Goal: Information Seeking & Learning: Check status

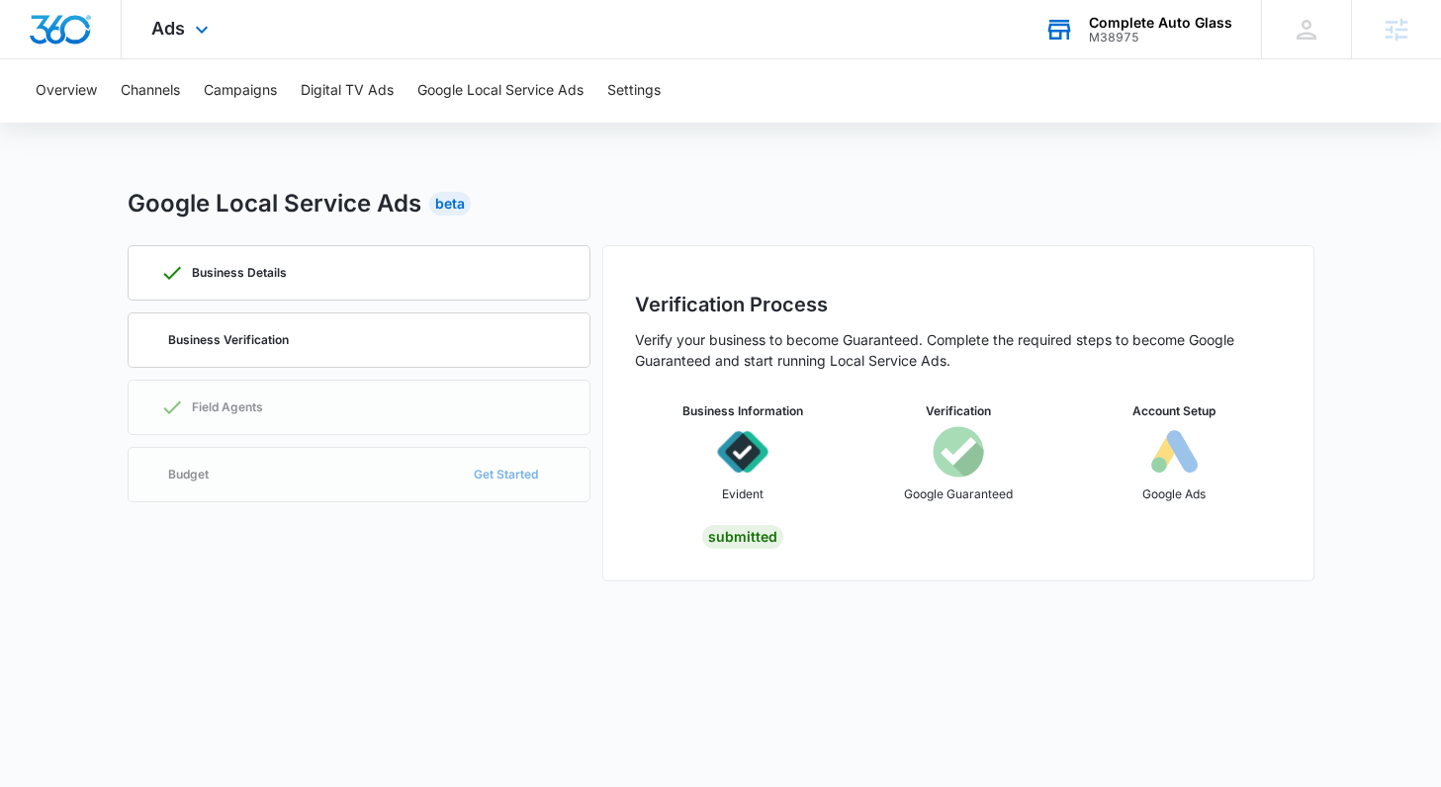
click at [1148, 27] on div "Complete Auto Glass" at bounding box center [1160, 23] width 143 height 16
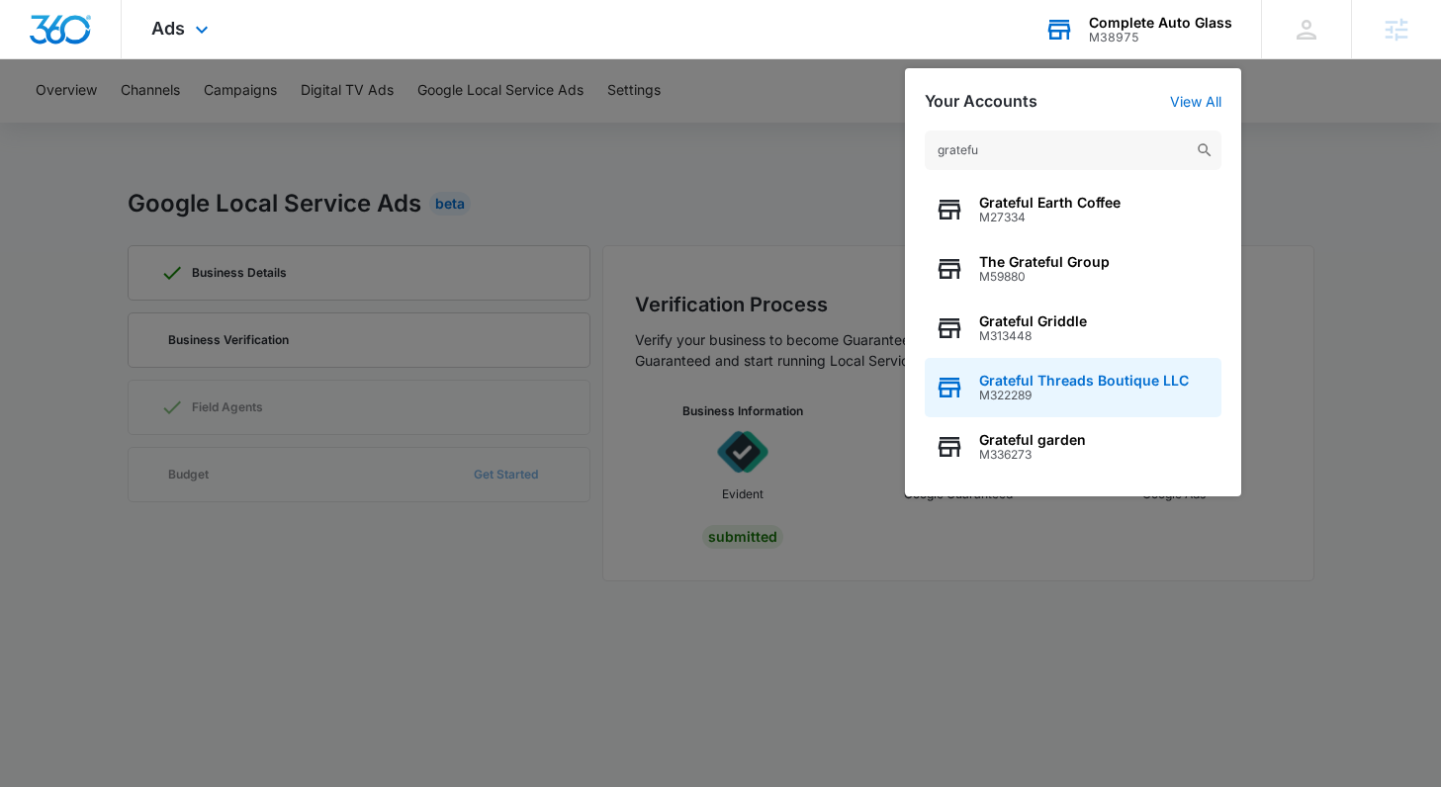
type input "gratefu"
click at [1012, 401] on span "M322289" at bounding box center [1084, 396] width 210 height 14
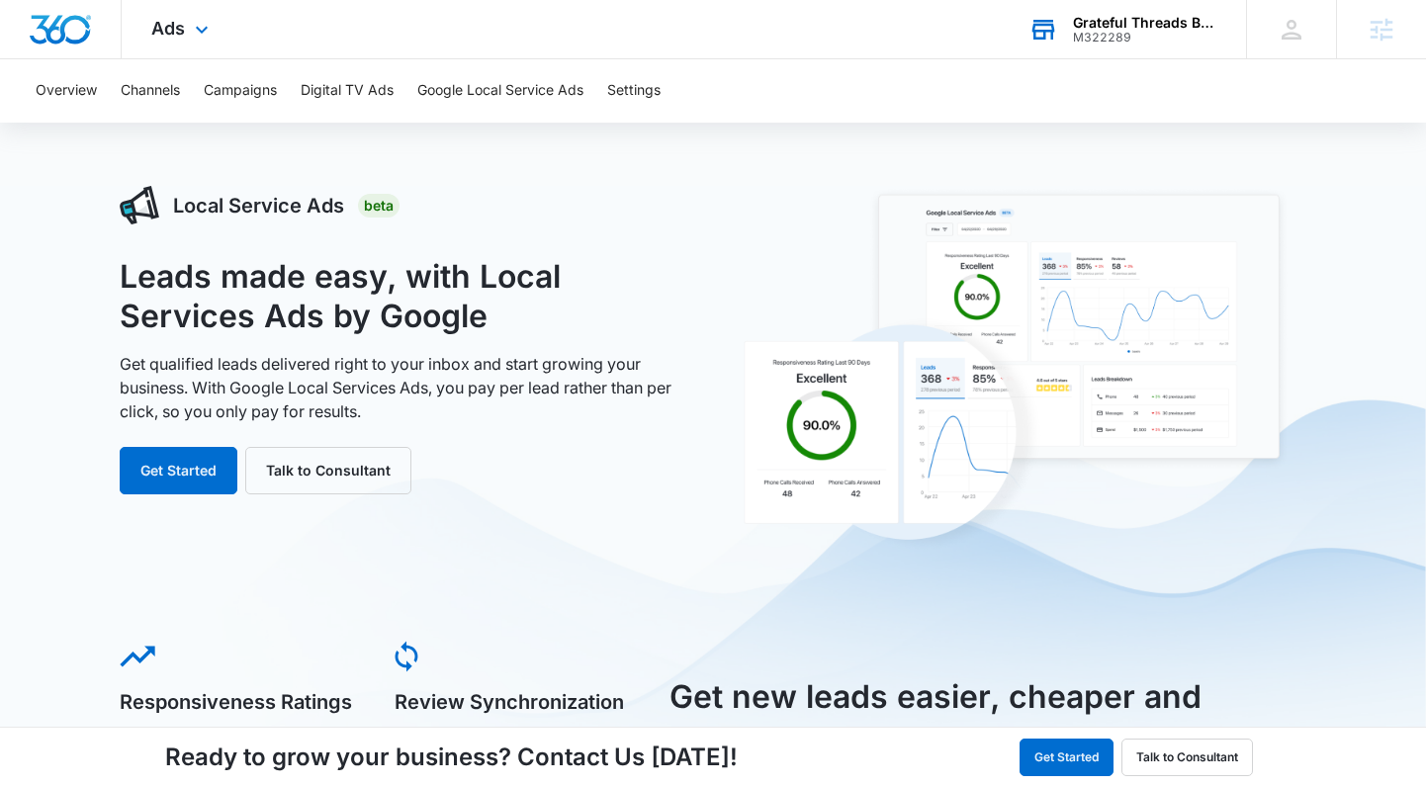
click at [51, 18] on img "Dashboard" at bounding box center [60, 30] width 63 height 30
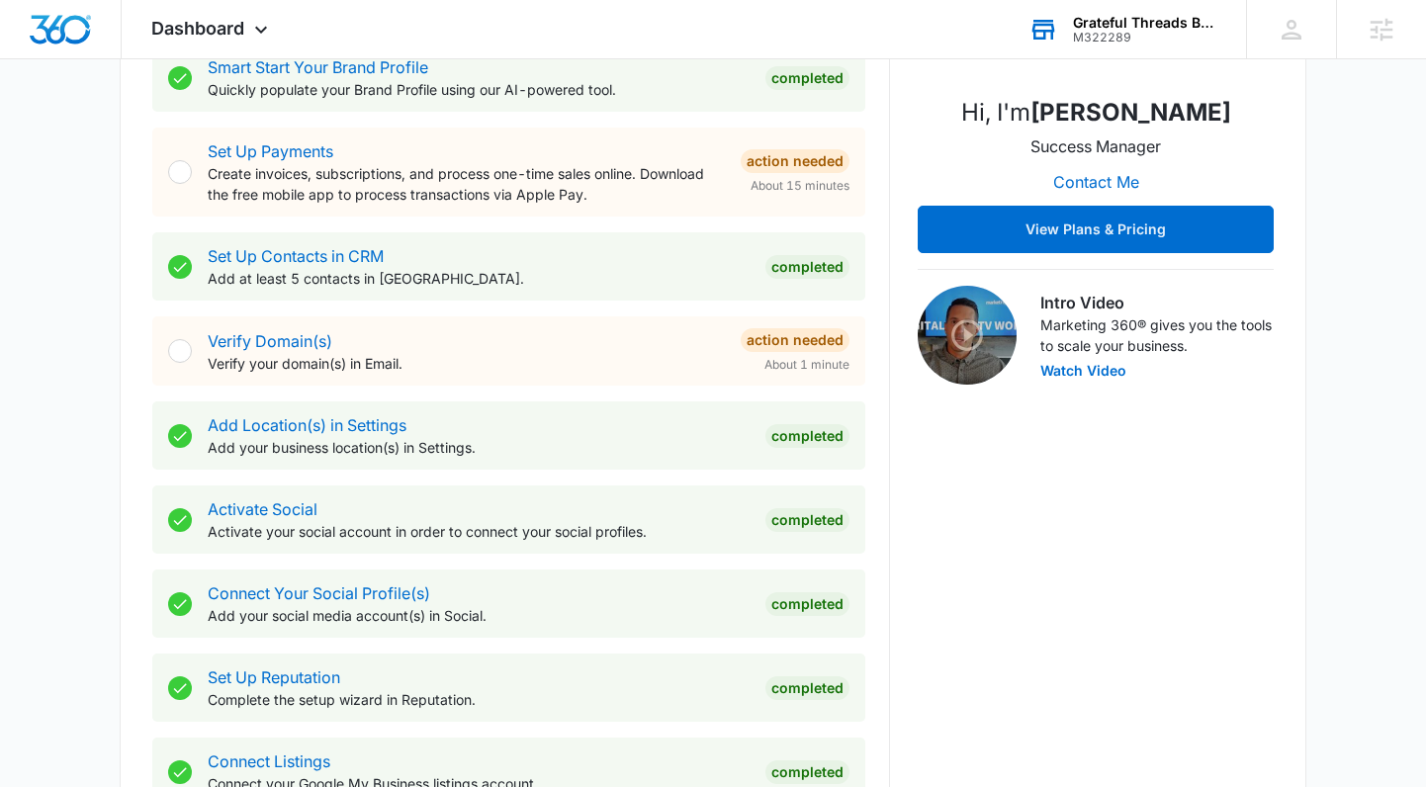
scroll to position [955, 0]
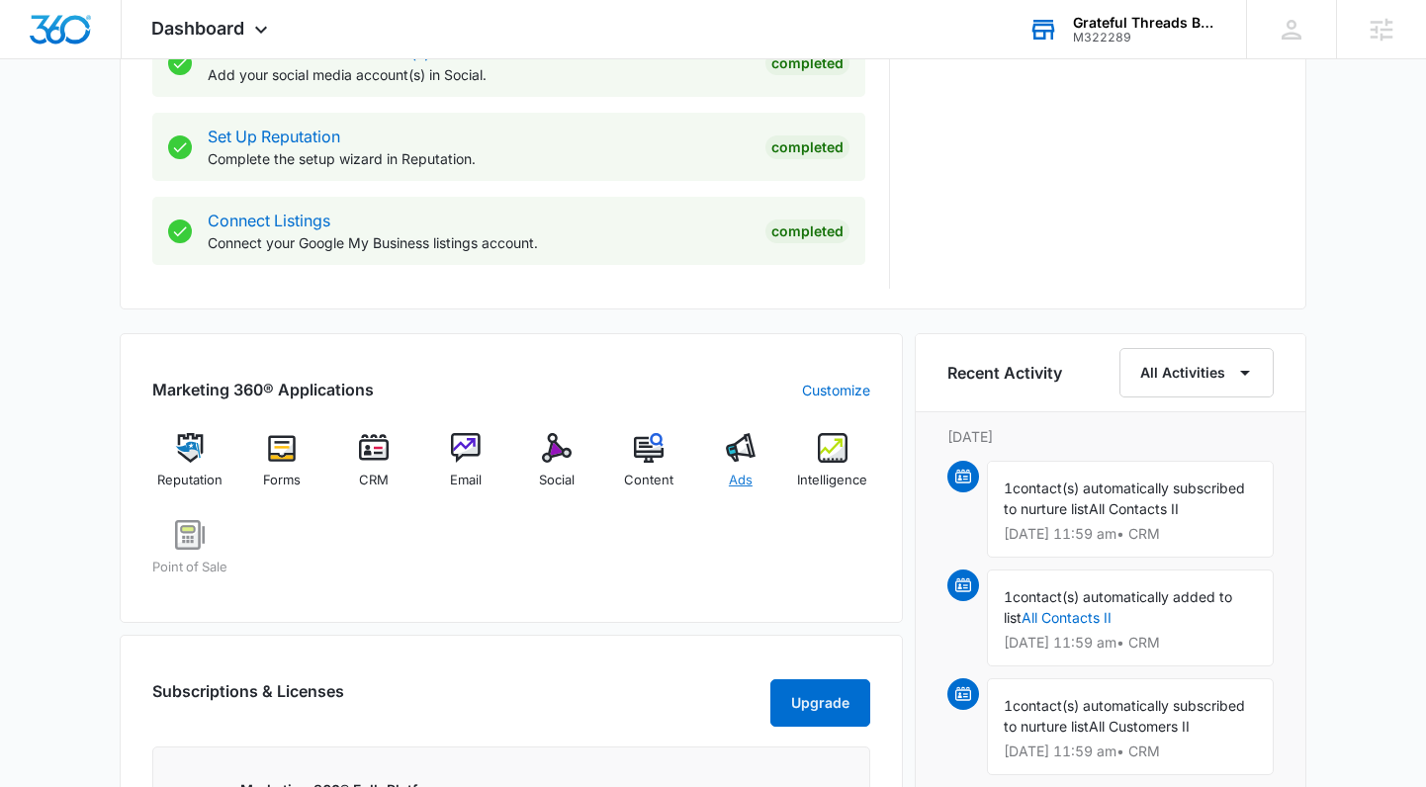
click at [744, 467] on div "Ads" at bounding box center [741, 468] width 76 height 71
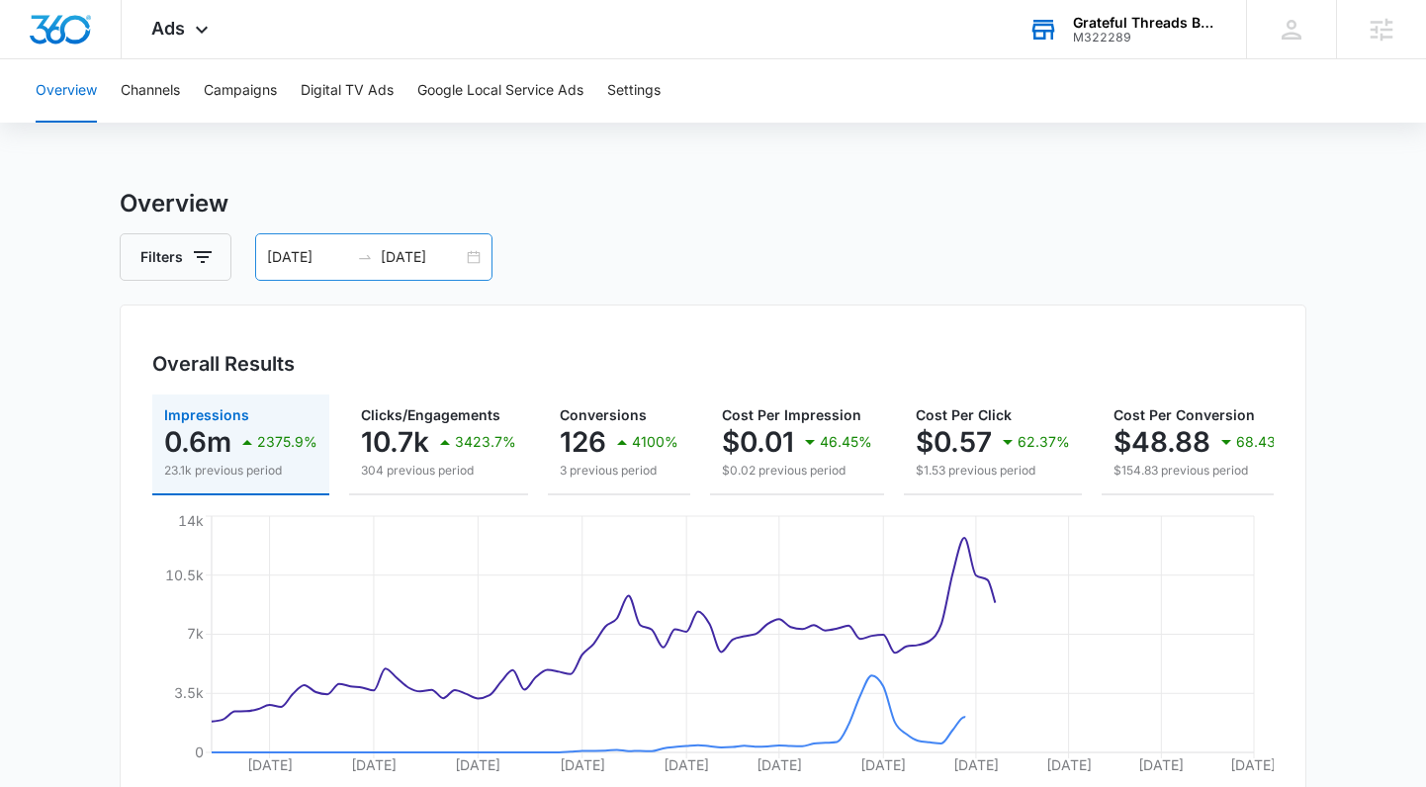
click at [470, 252] on div "04/27/2025 07/26/2025" at bounding box center [373, 256] width 237 height 47
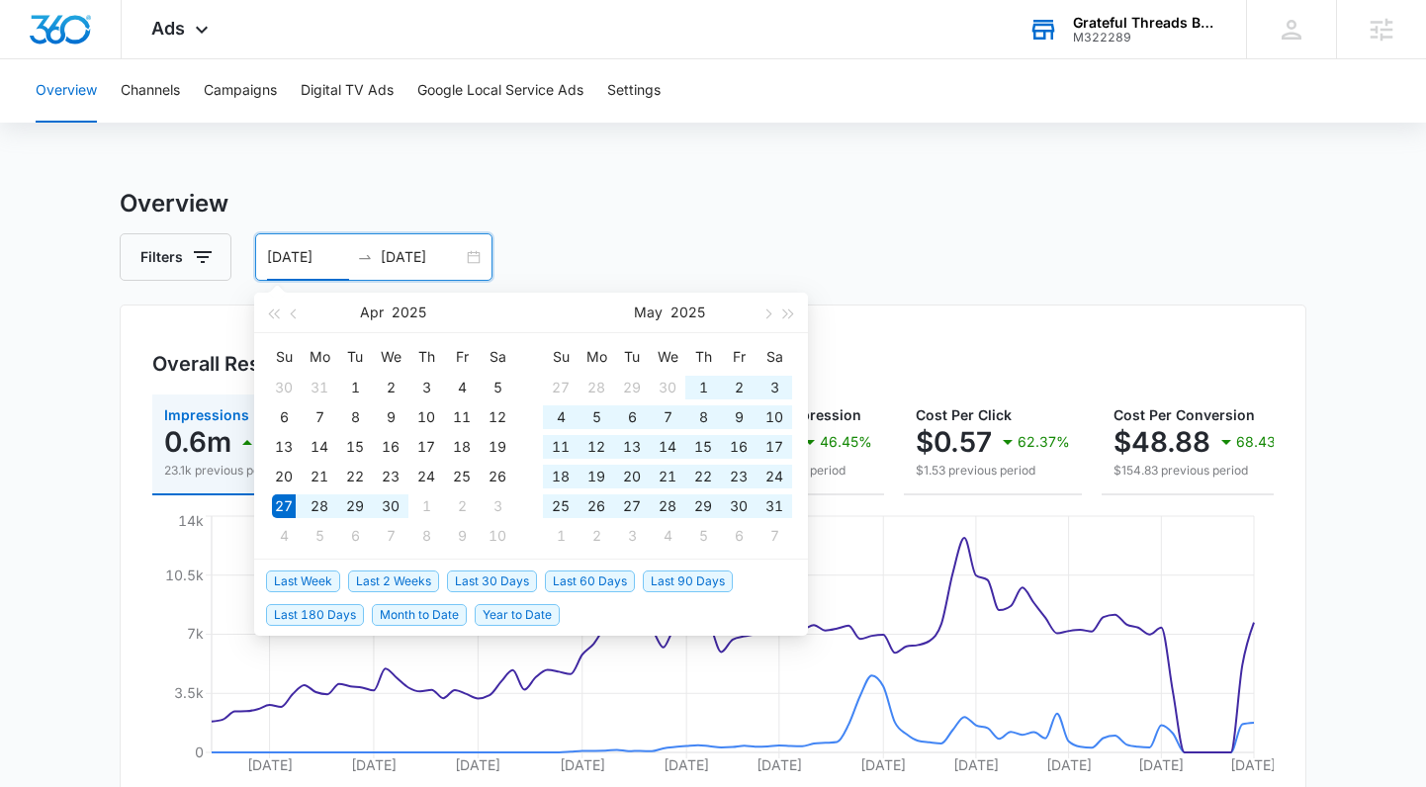
type input "[DATE]"
click at [958, 194] on h3 "Overview" at bounding box center [713, 204] width 1186 height 36
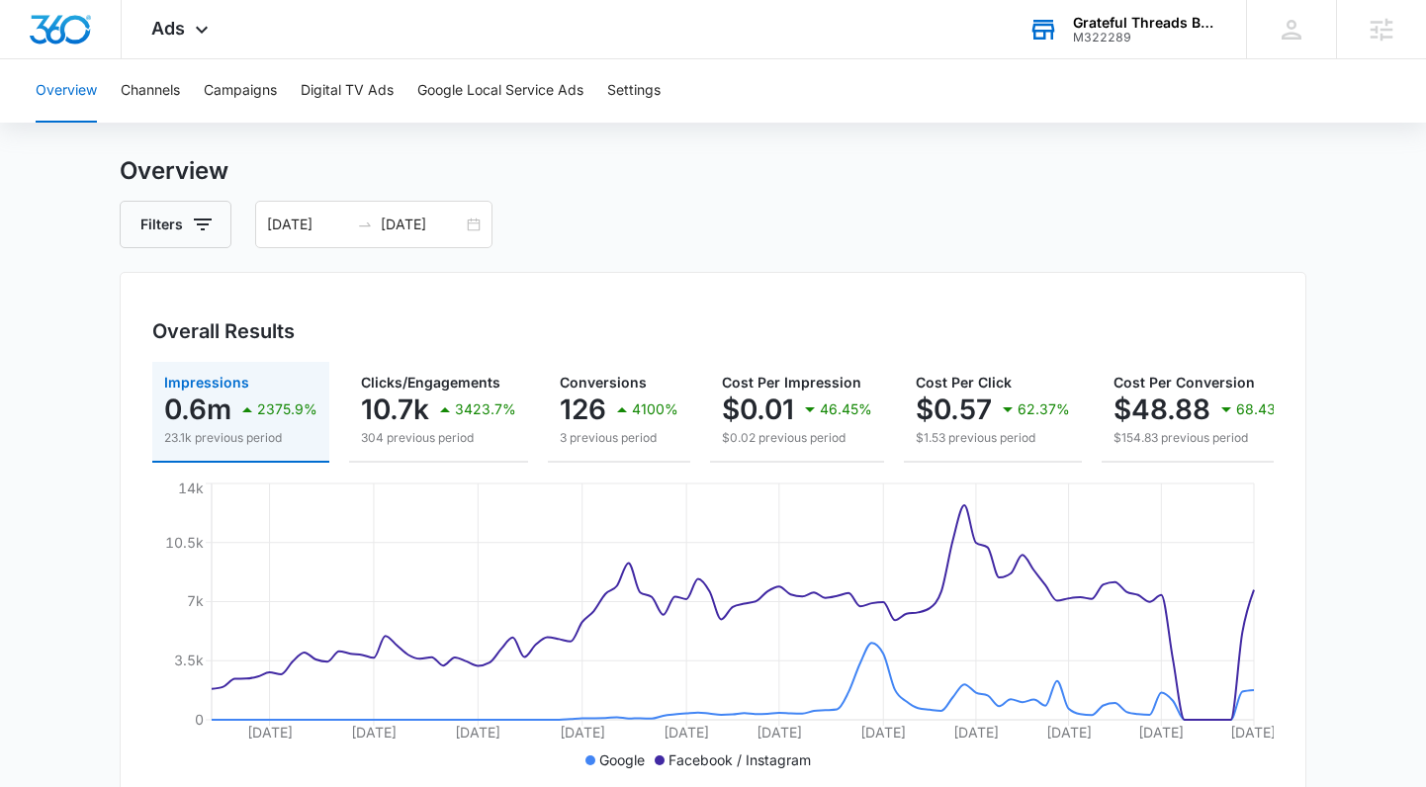
scroll to position [130, 0]
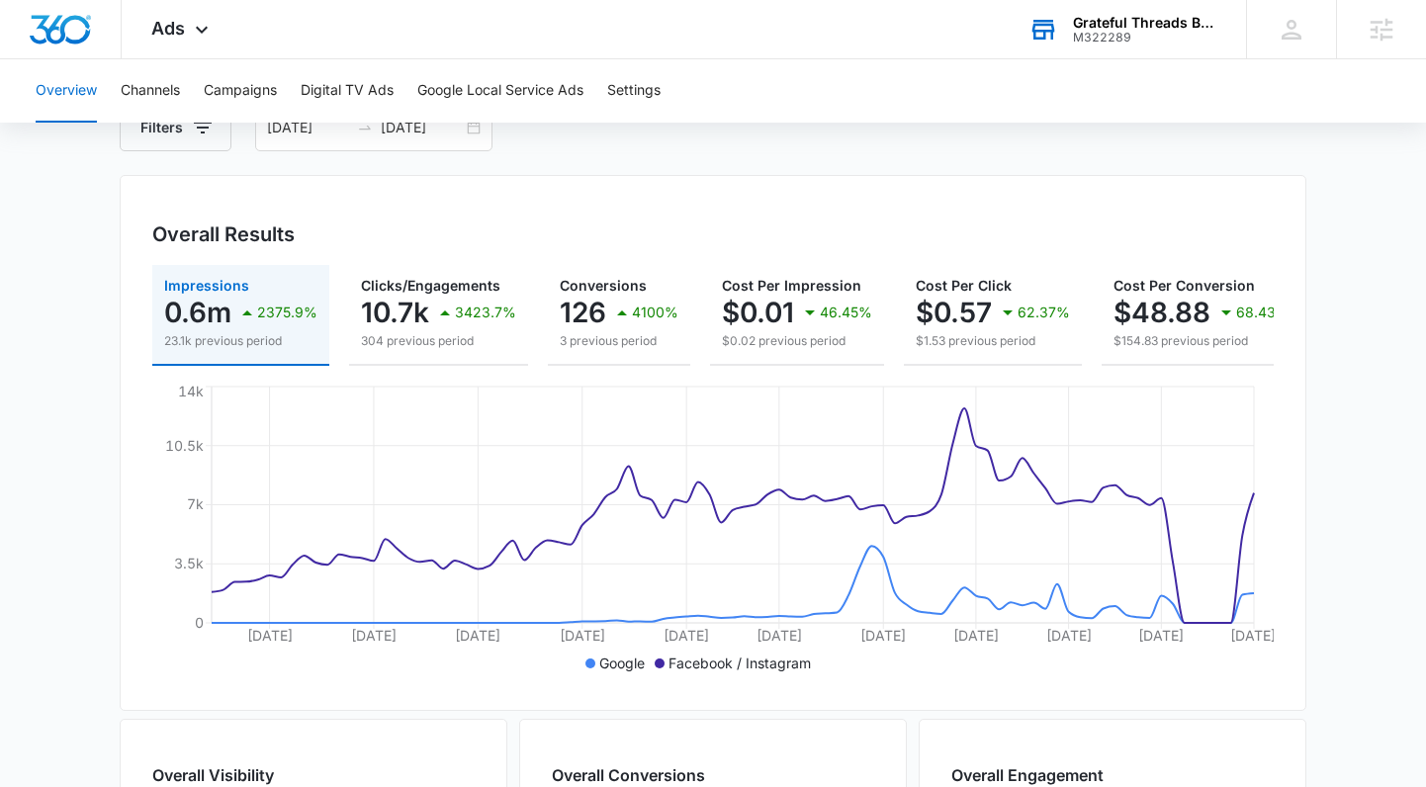
click at [1125, 21] on div "Grateful Threads Boutique LLC" at bounding box center [1145, 23] width 144 height 16
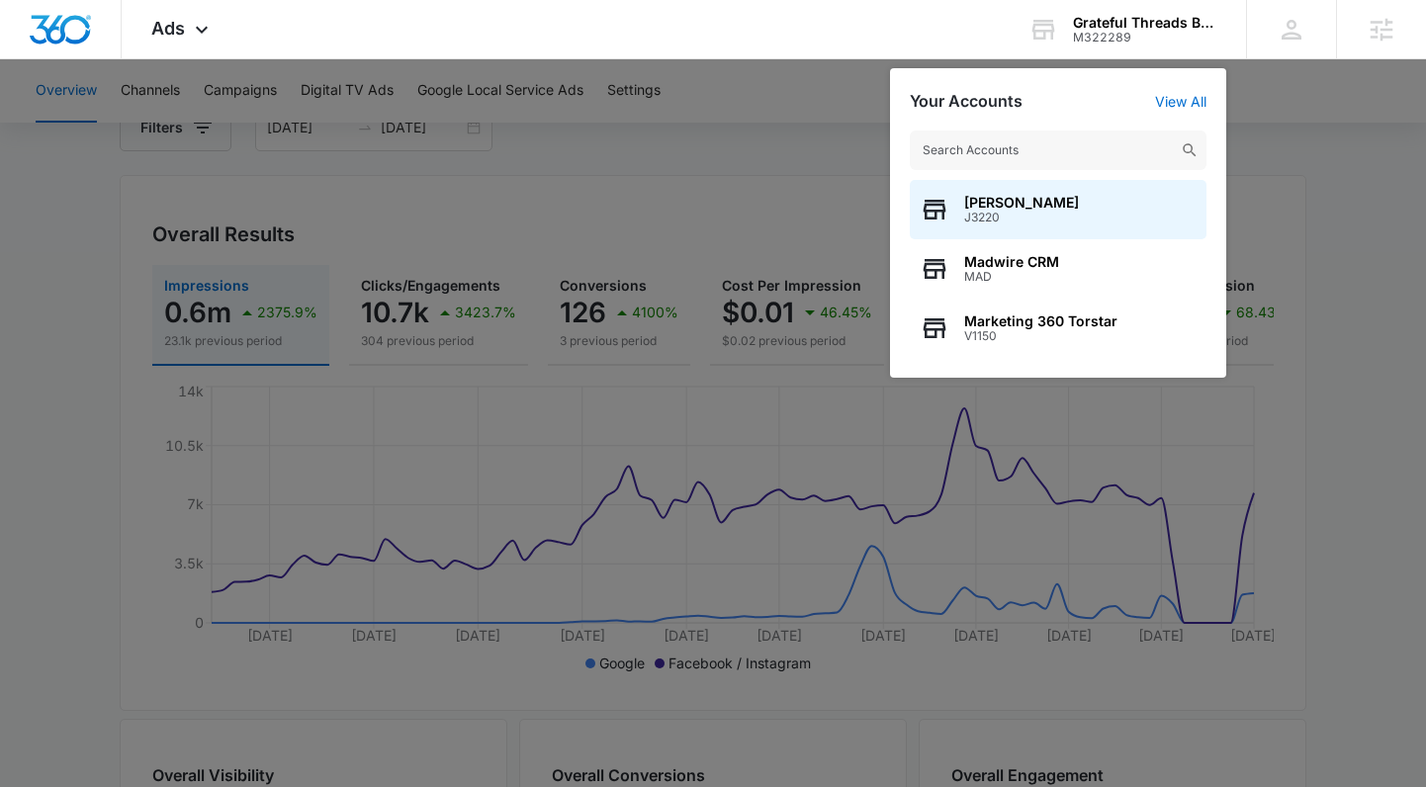
click at [998, 142] on input "text" at bounding box center [1058, 151] width 297 height 40
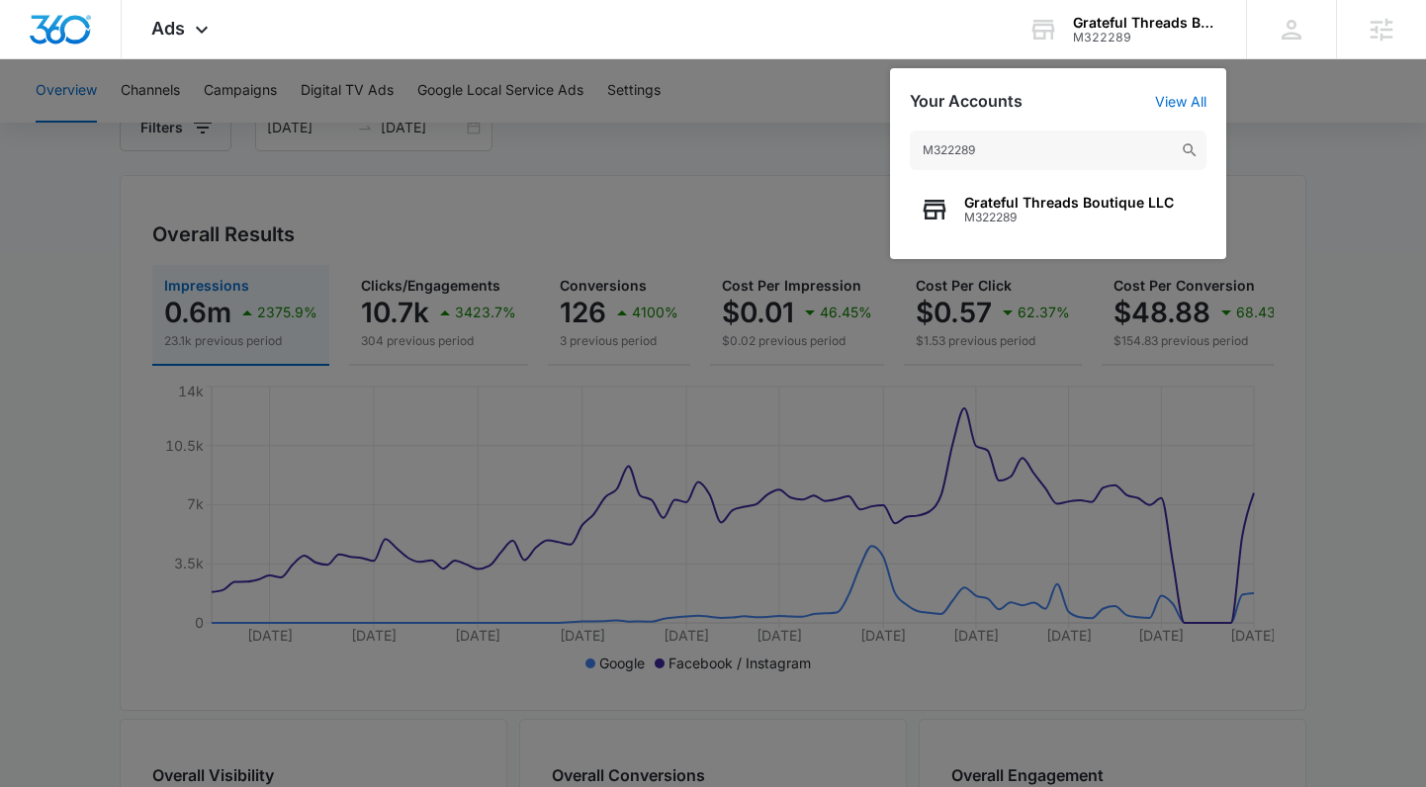
type input "M322289"
drag, startPoint x: 1087, startPoint y: 751, endPoint x: 1080, endPoint y: 763, distance: 13.7
click at [1083, 761] on div at bounding box center [713, 393] width 1426 height 787
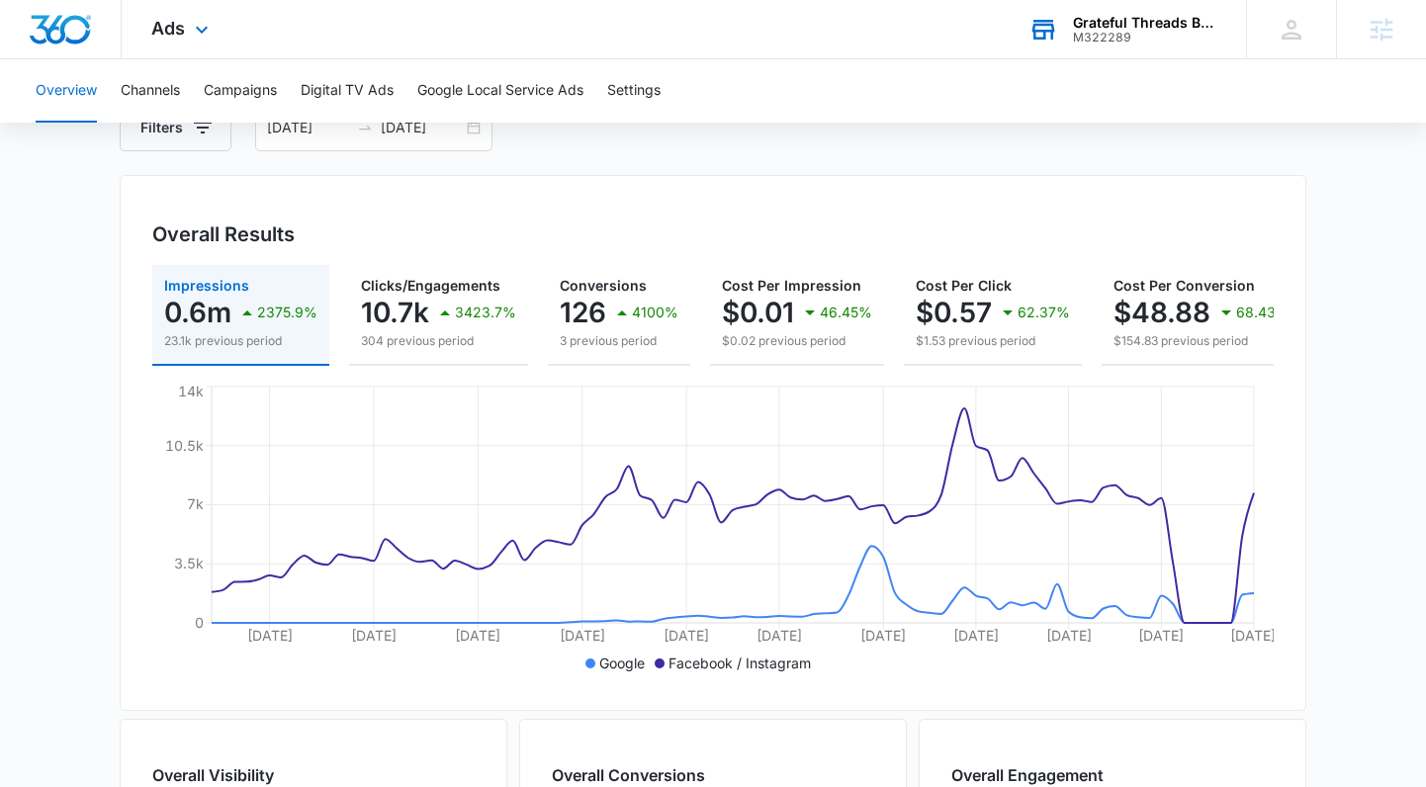
click at [1110, 35] on div "M322289" at bounding box center [1145, 38] width 144 height 14
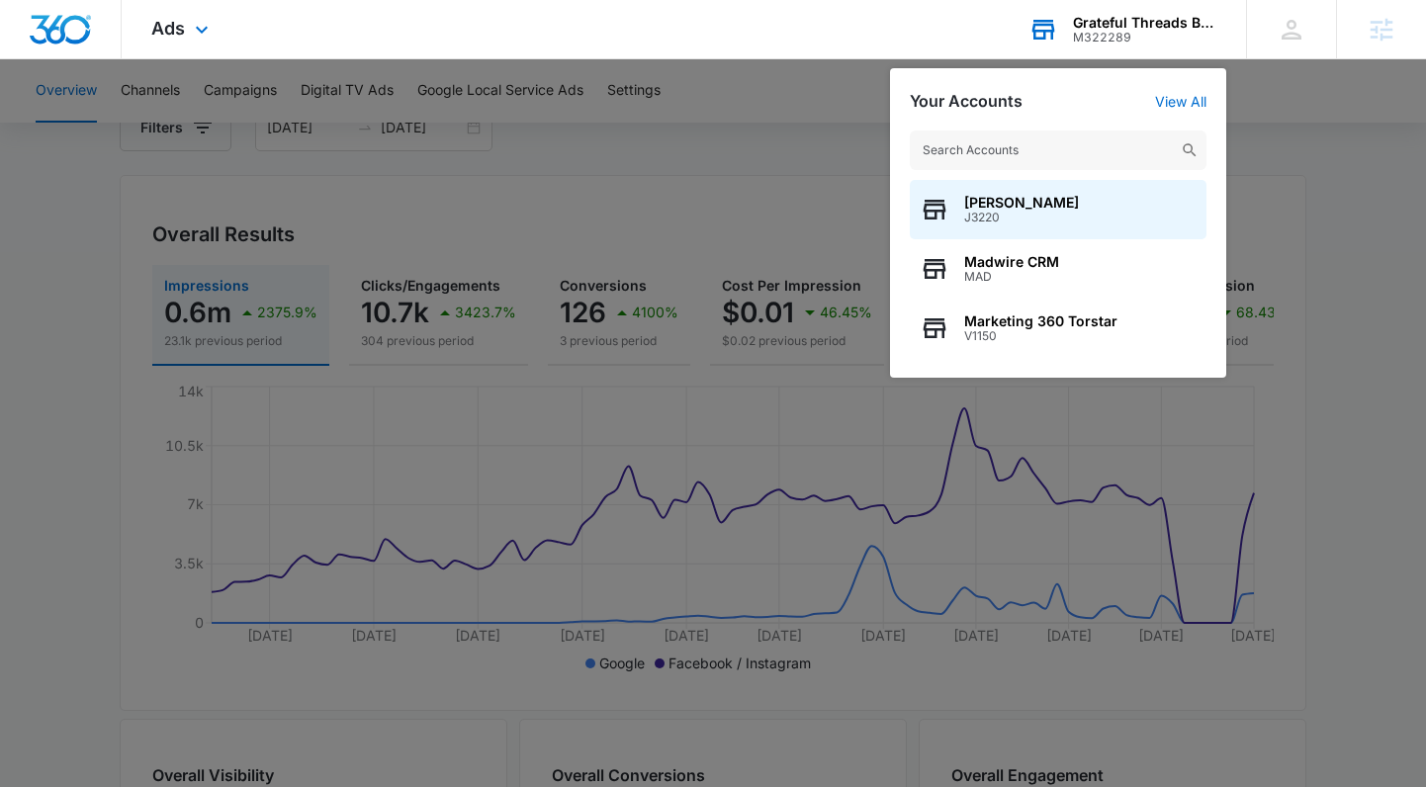
click at [984, 146] on input "text" at bounding box center [1058, 151] width 297 height 40
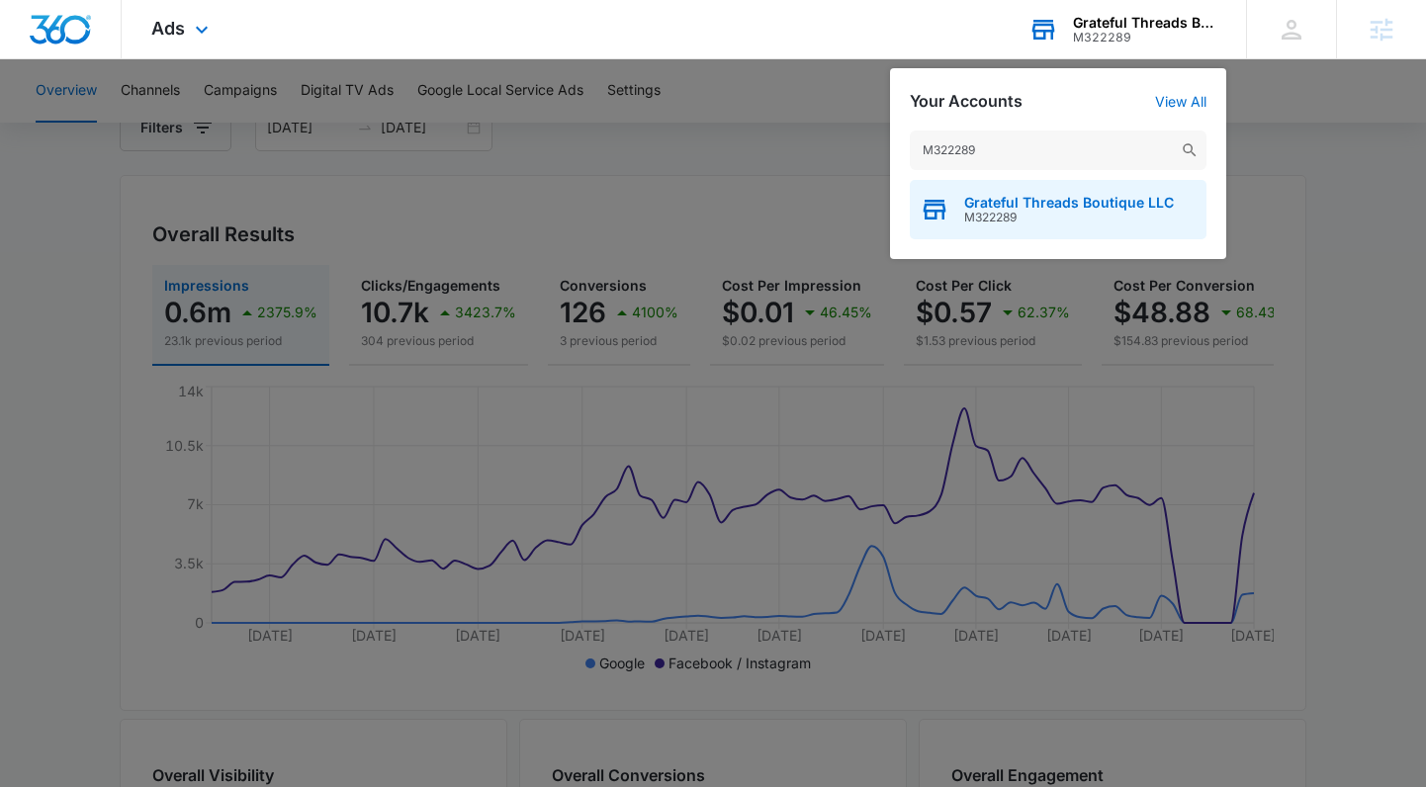
type input "M322289"
click at [969, 221] on span "M322289" at bounding box center [1069, 218] width 210 height 14
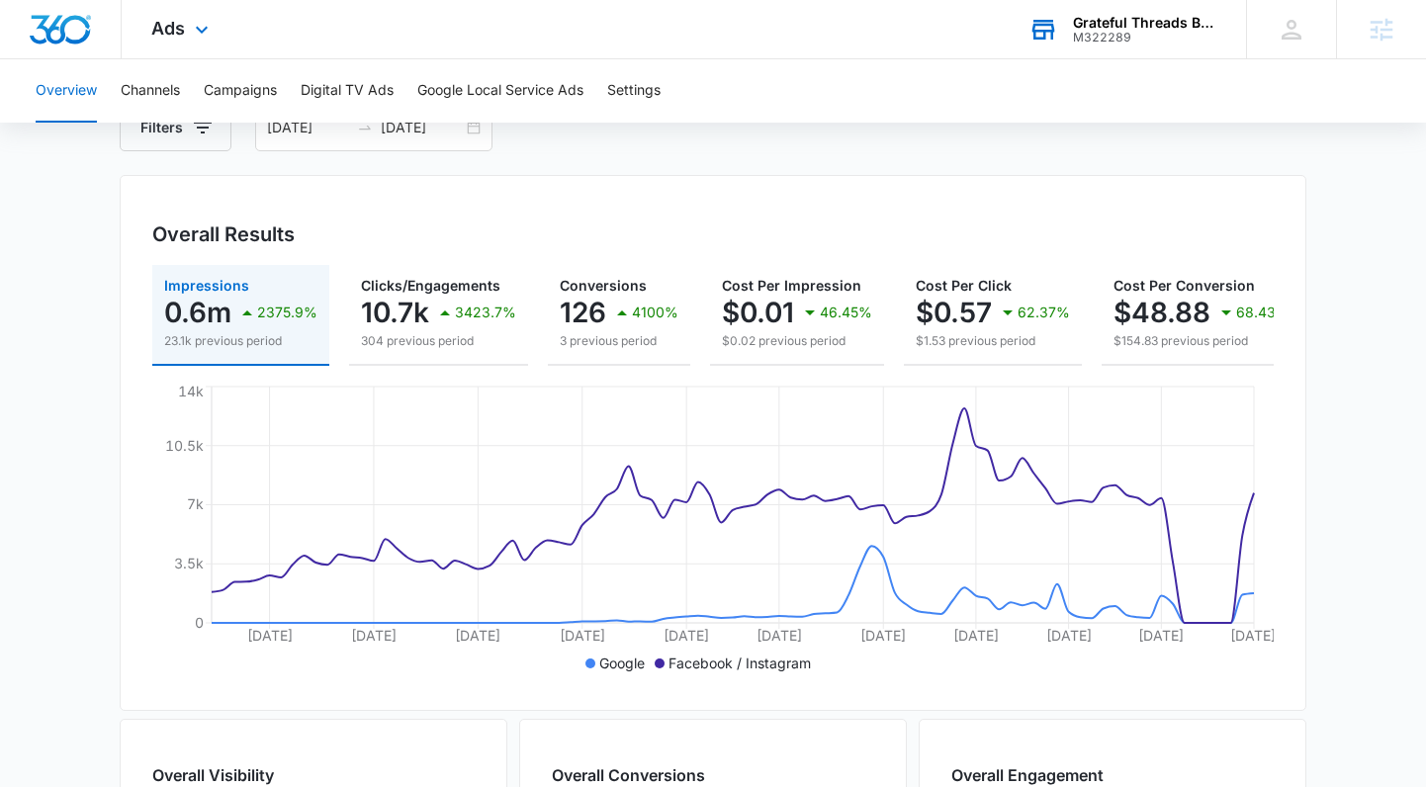
click at [1090, 44] on div "Grateful Threads Boutique LLC M322289 Your Accounts View All" at bounding box center [1122, 29] width 247 height 58
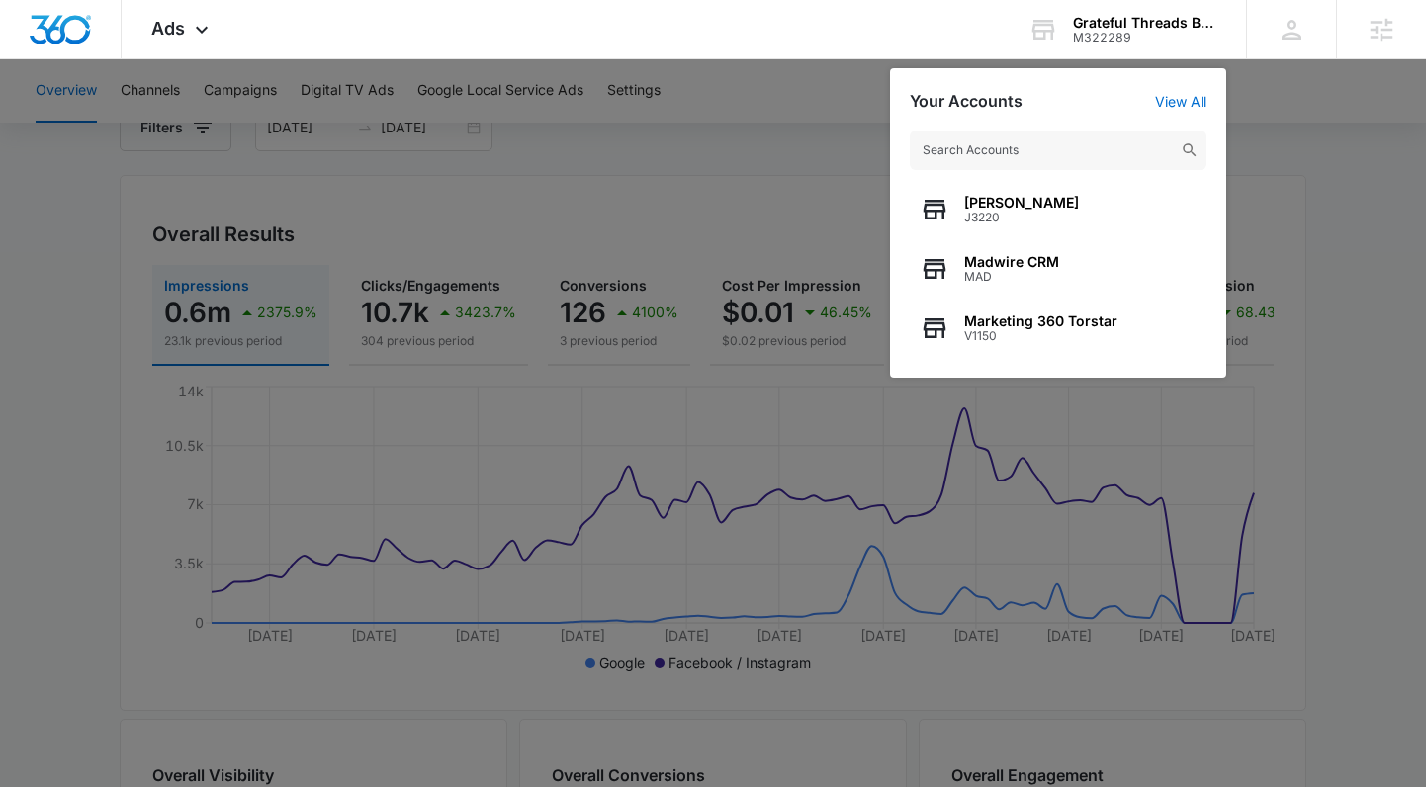
click at [1002, 151] on input "text" at bounding box center [1058, 151] width 297 height 40
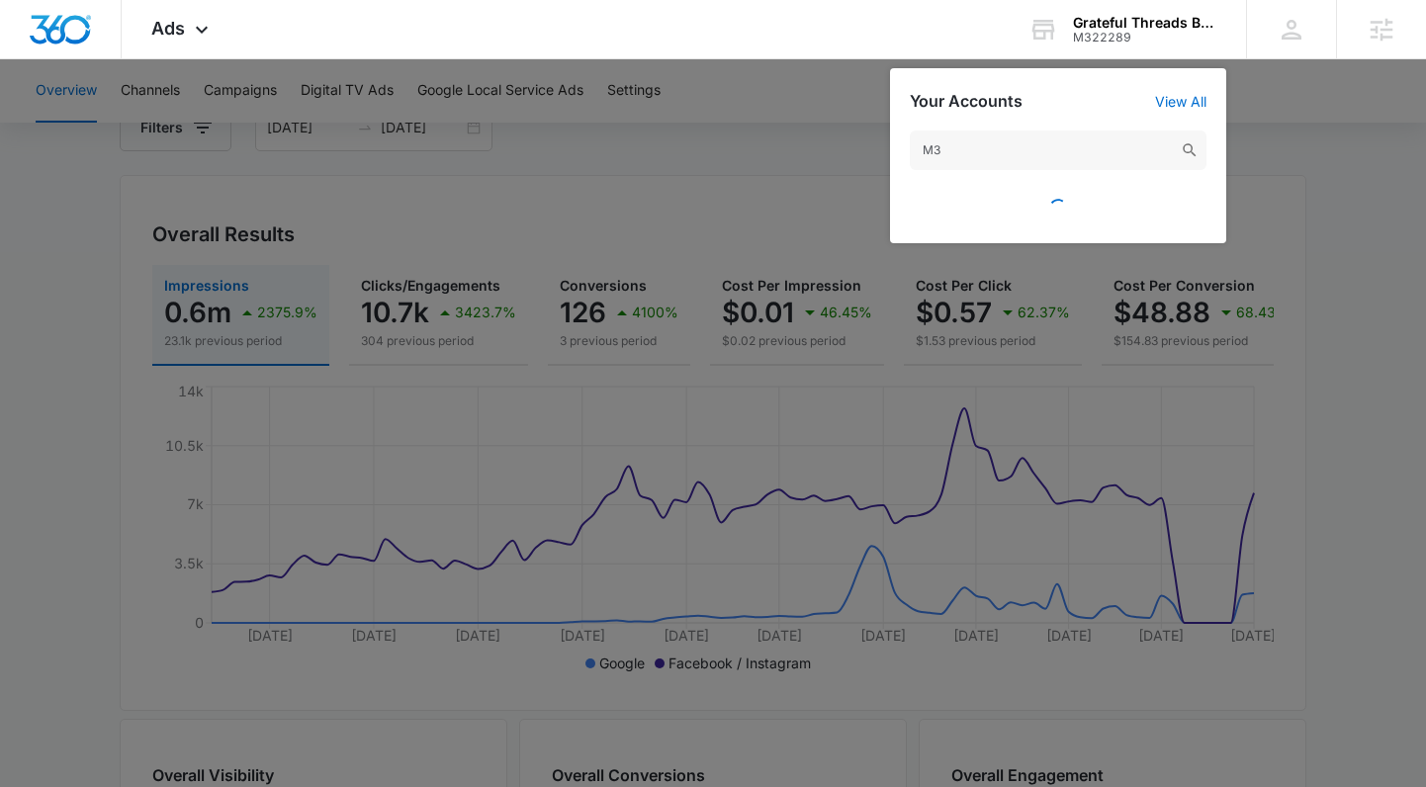
type input "M"
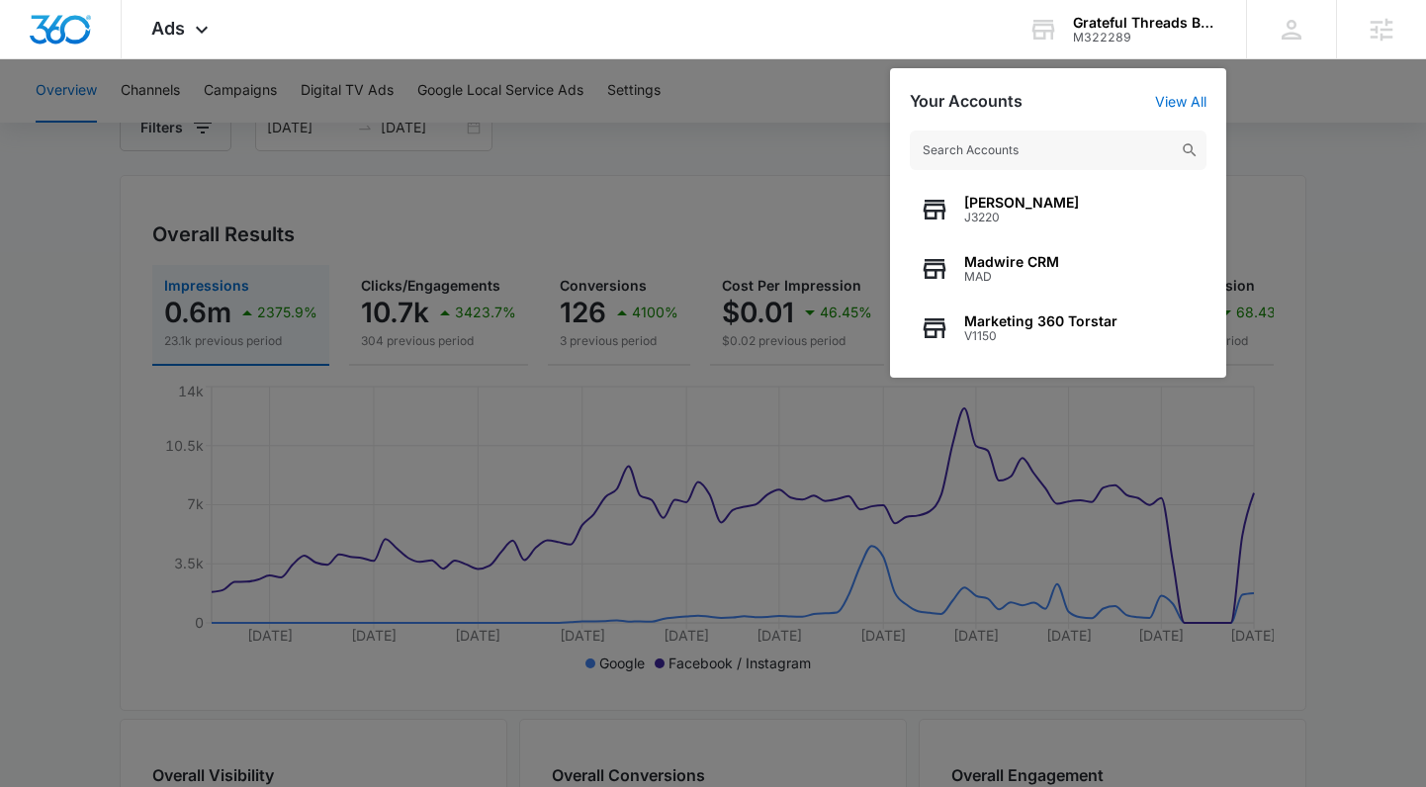
click at [943, 160] on input "text" at bounding box center [1058, 151] width 297 height 40
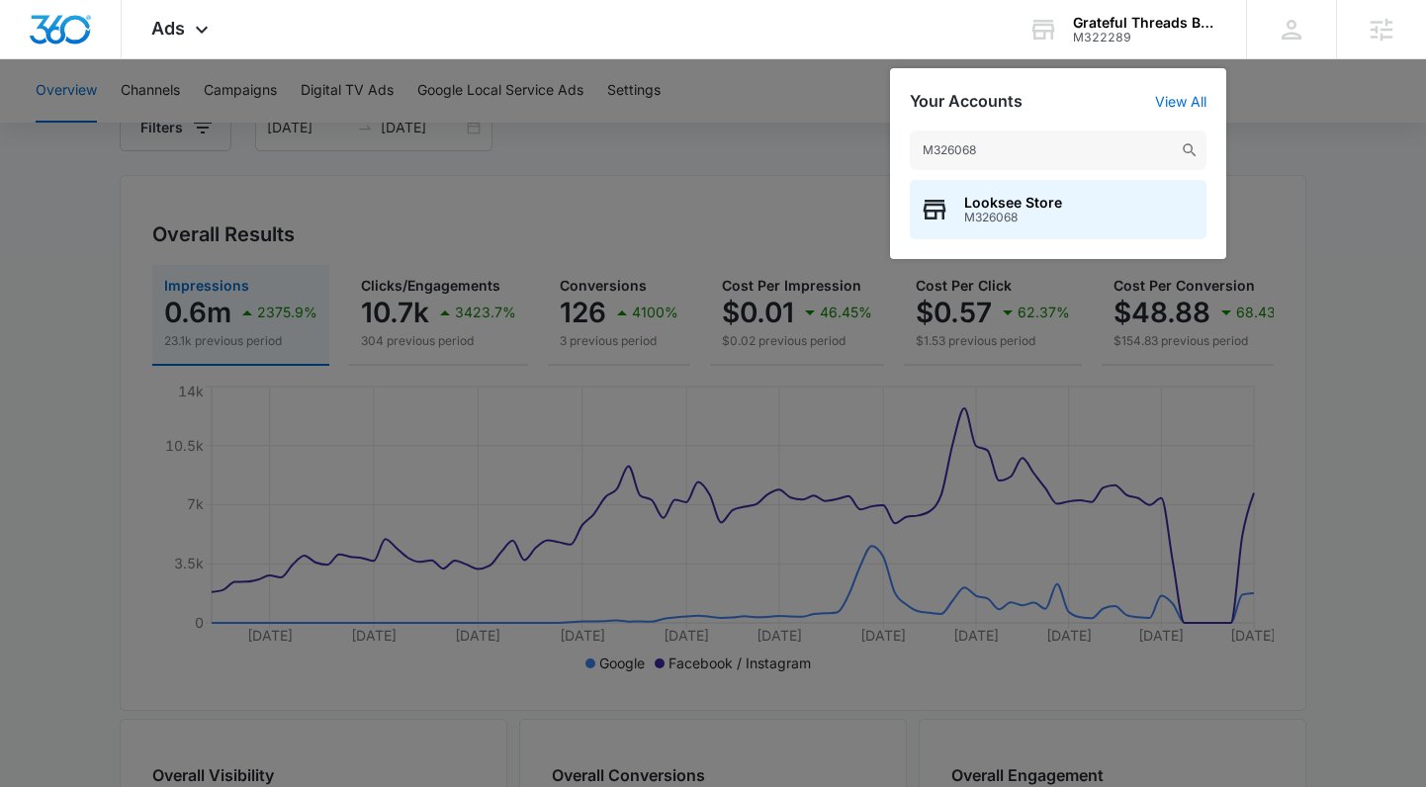
type input "M326068"
click at [986, 211] on span "M326068" at bounding box center [1013, 218] width 98 height 14
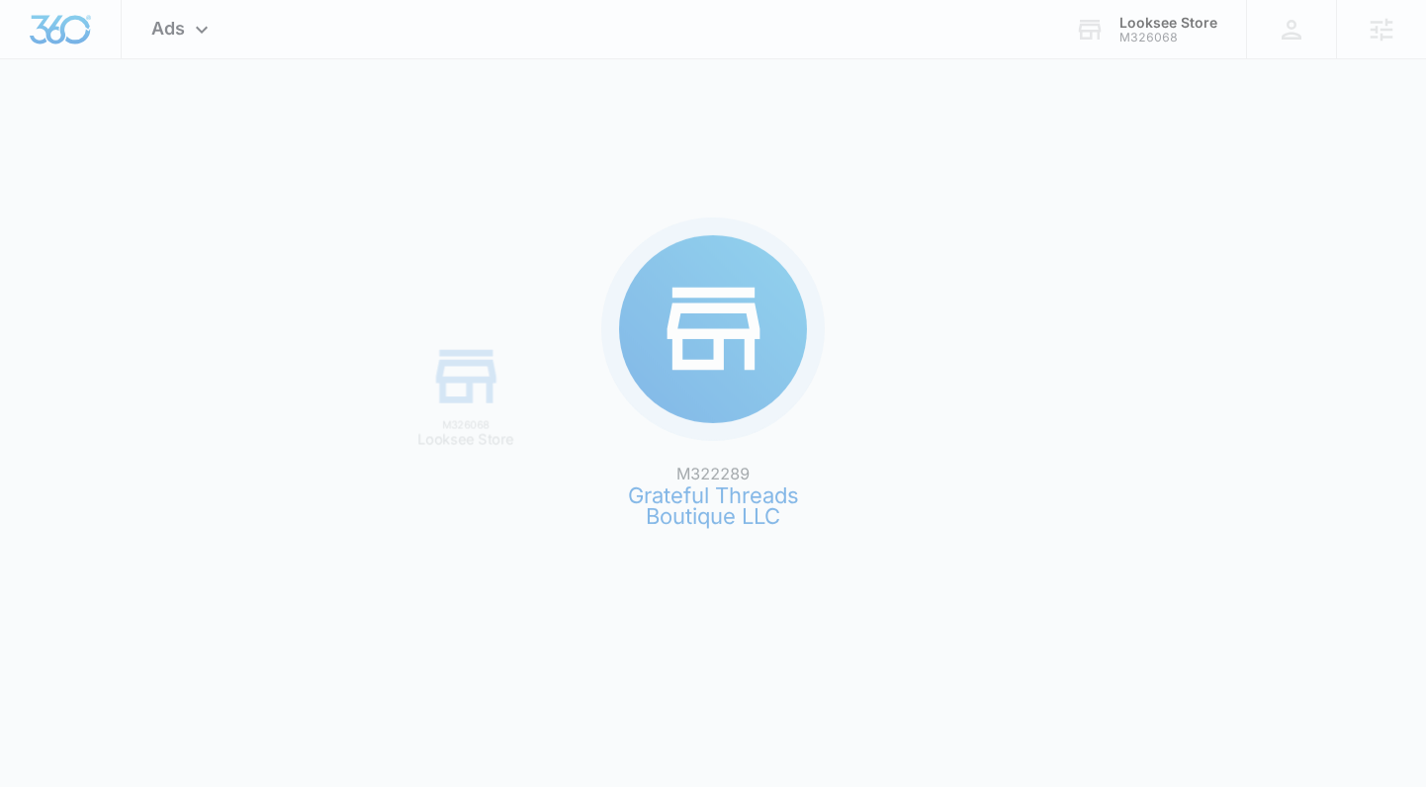
scroll to position [0, 0]
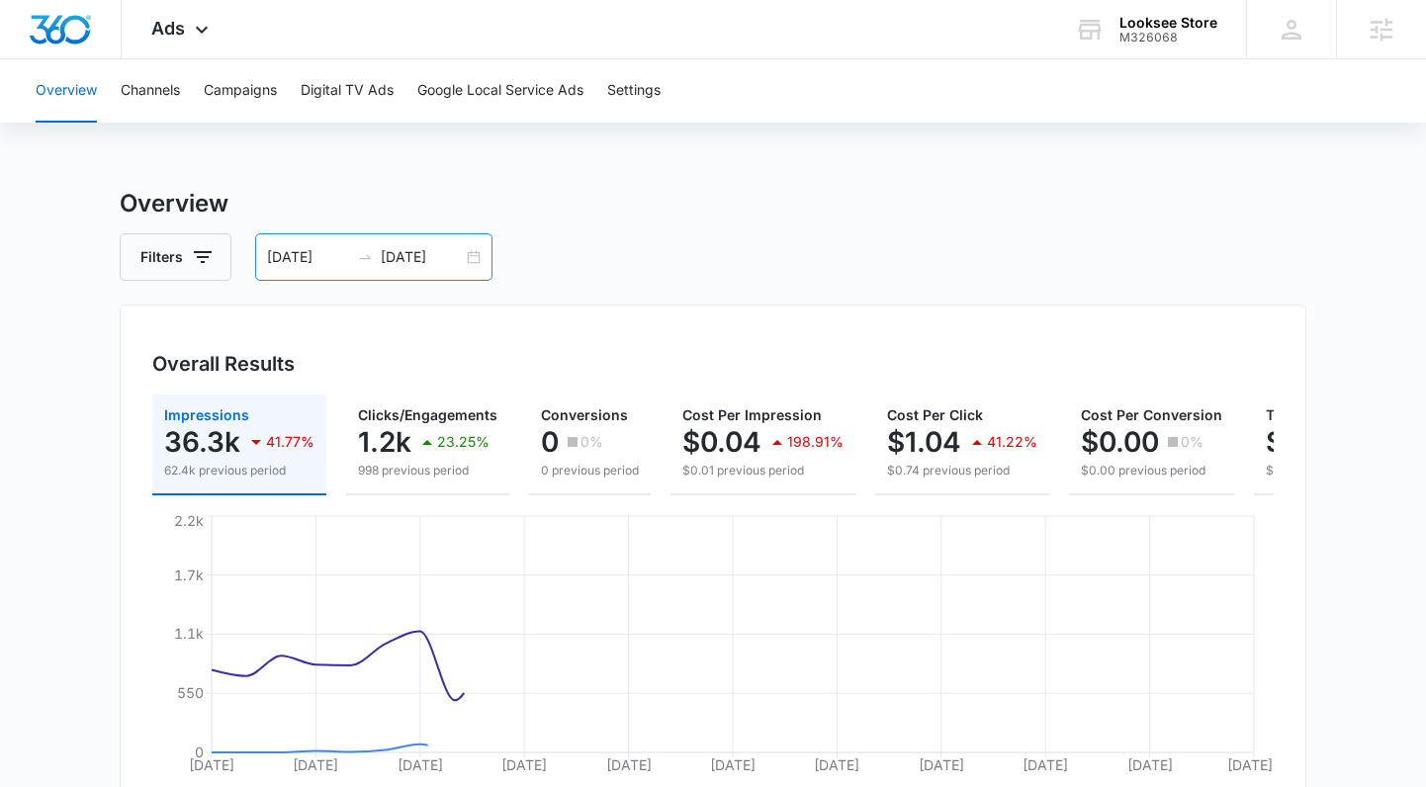
click at [480, 260] on div "07/14/2025 08/13/2025" at bounding box center [373, 256] width 237 height 47
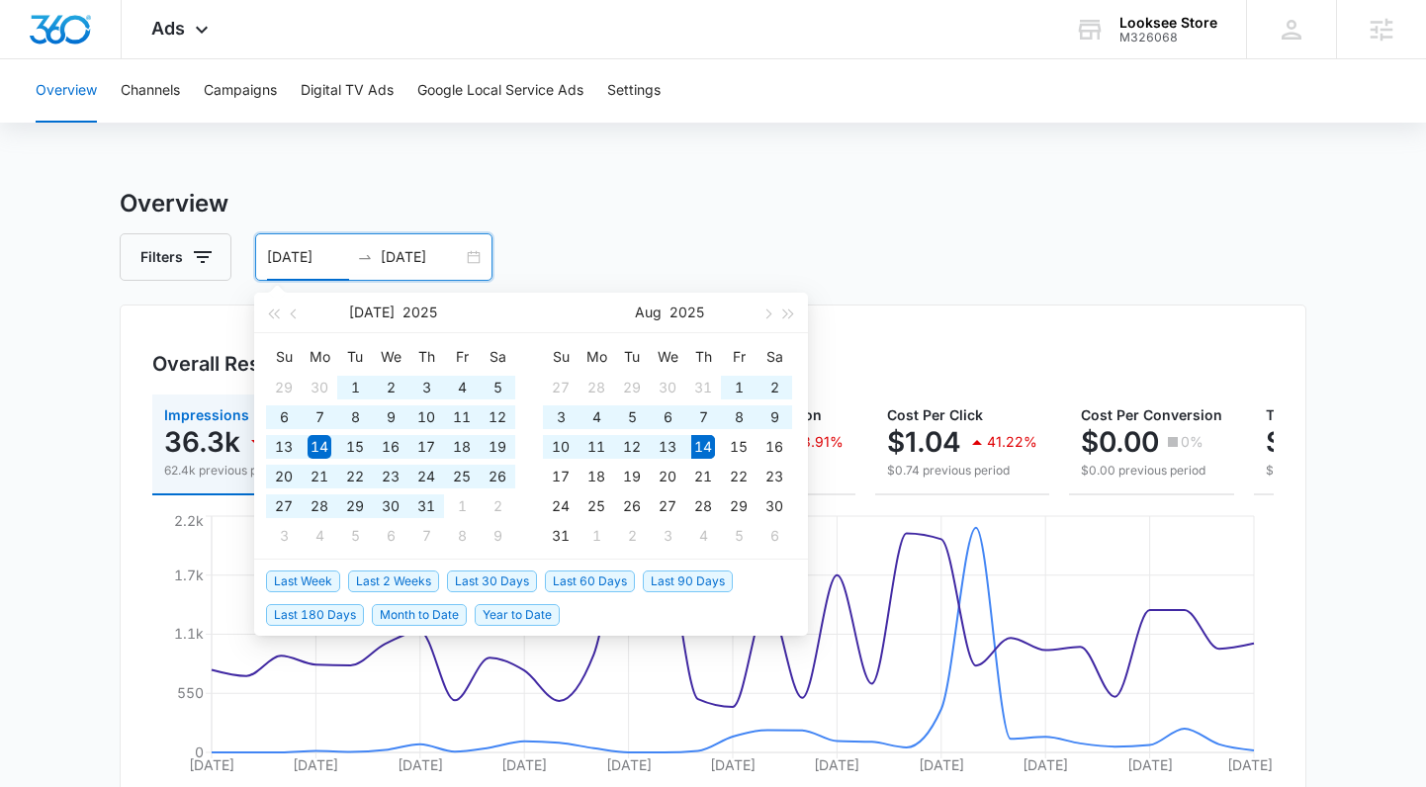
click at [522, 612] on span "Year to Date" at bounding box center [517, 615] width 85 height 22
type input "01/01/2025"
type input "[DATE]"
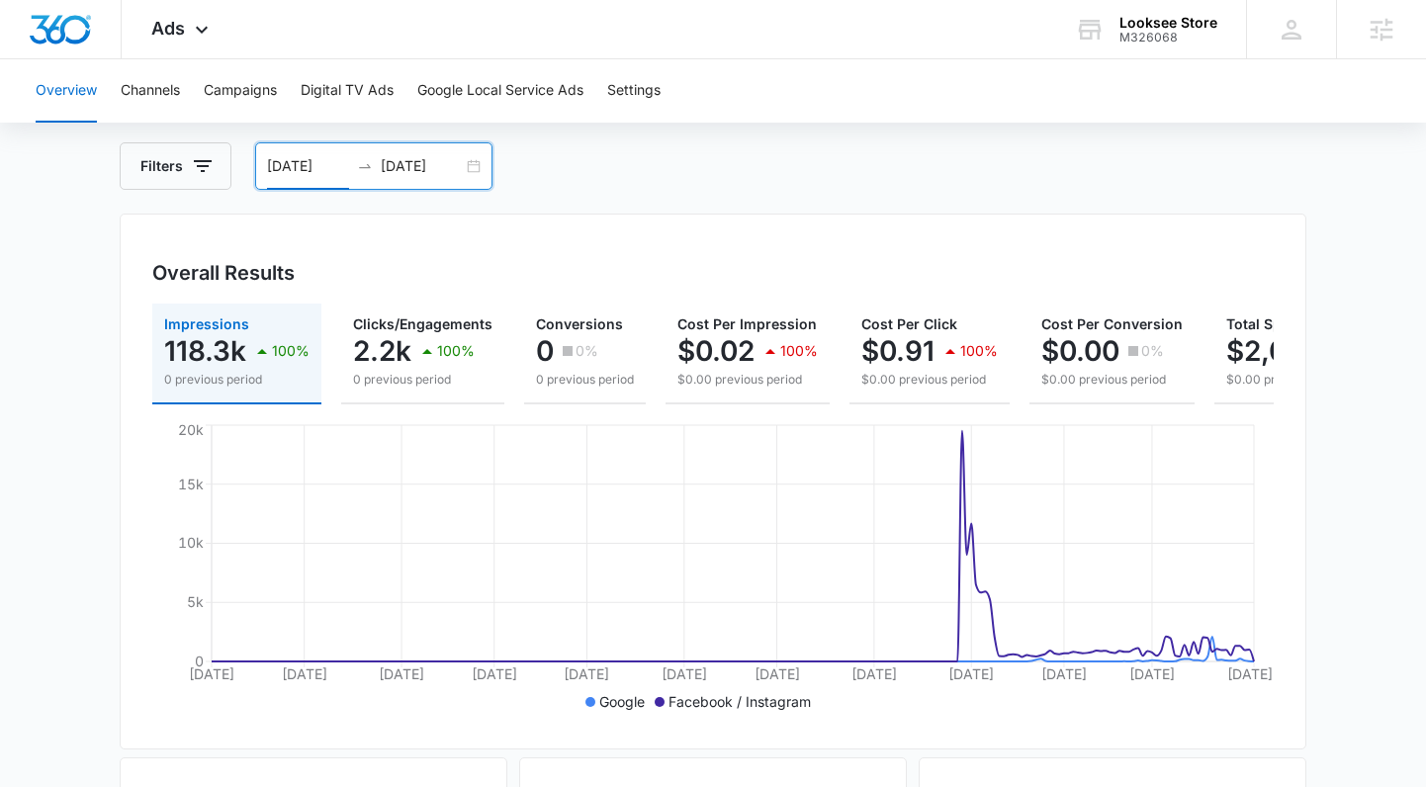
scroll to position [83, 0]
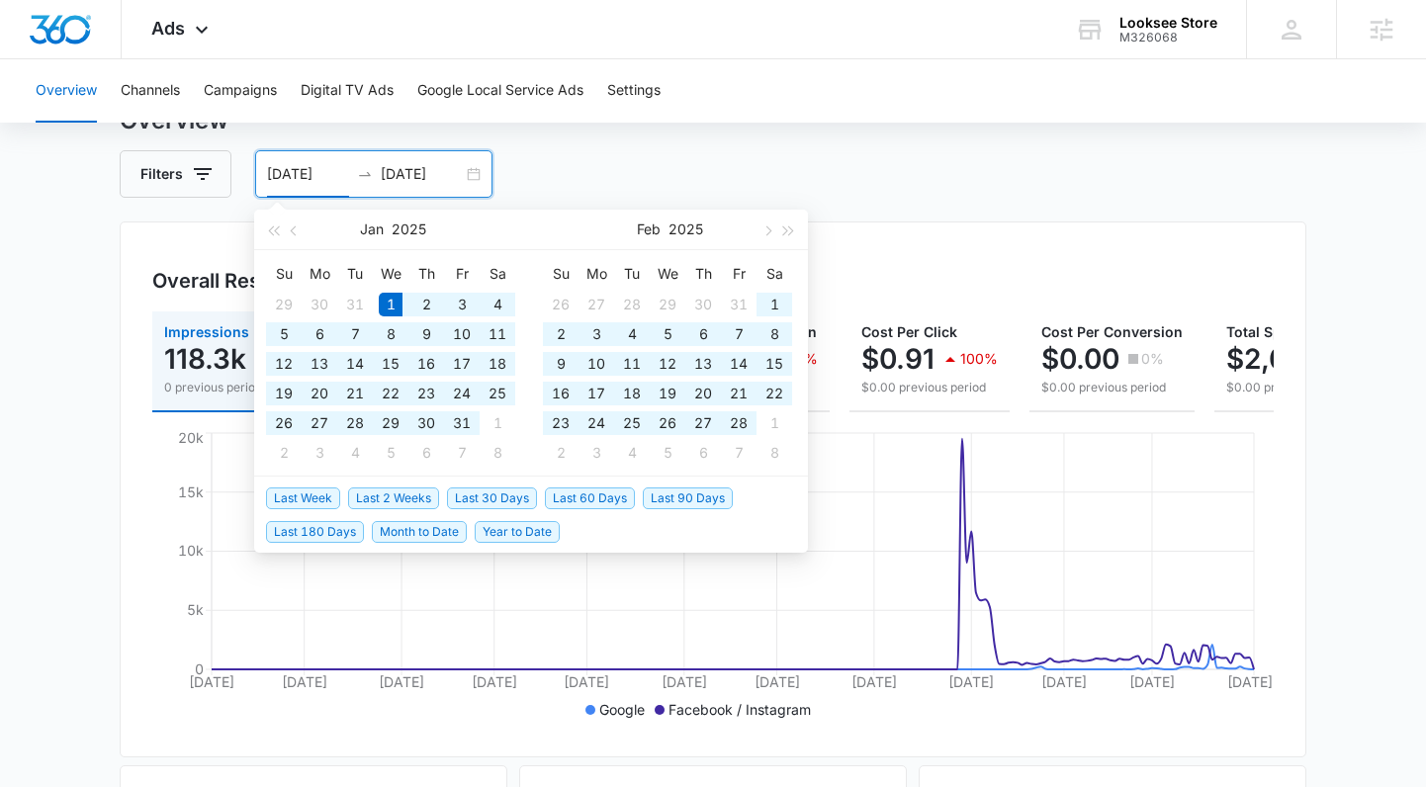
click at [274, 172] on input "01/01/2025" at bounding box center [308, 174] width 82 height 22
click at [284, 181] on input "01/01/2025" at bounding box center [308, 174] width 82 height 22
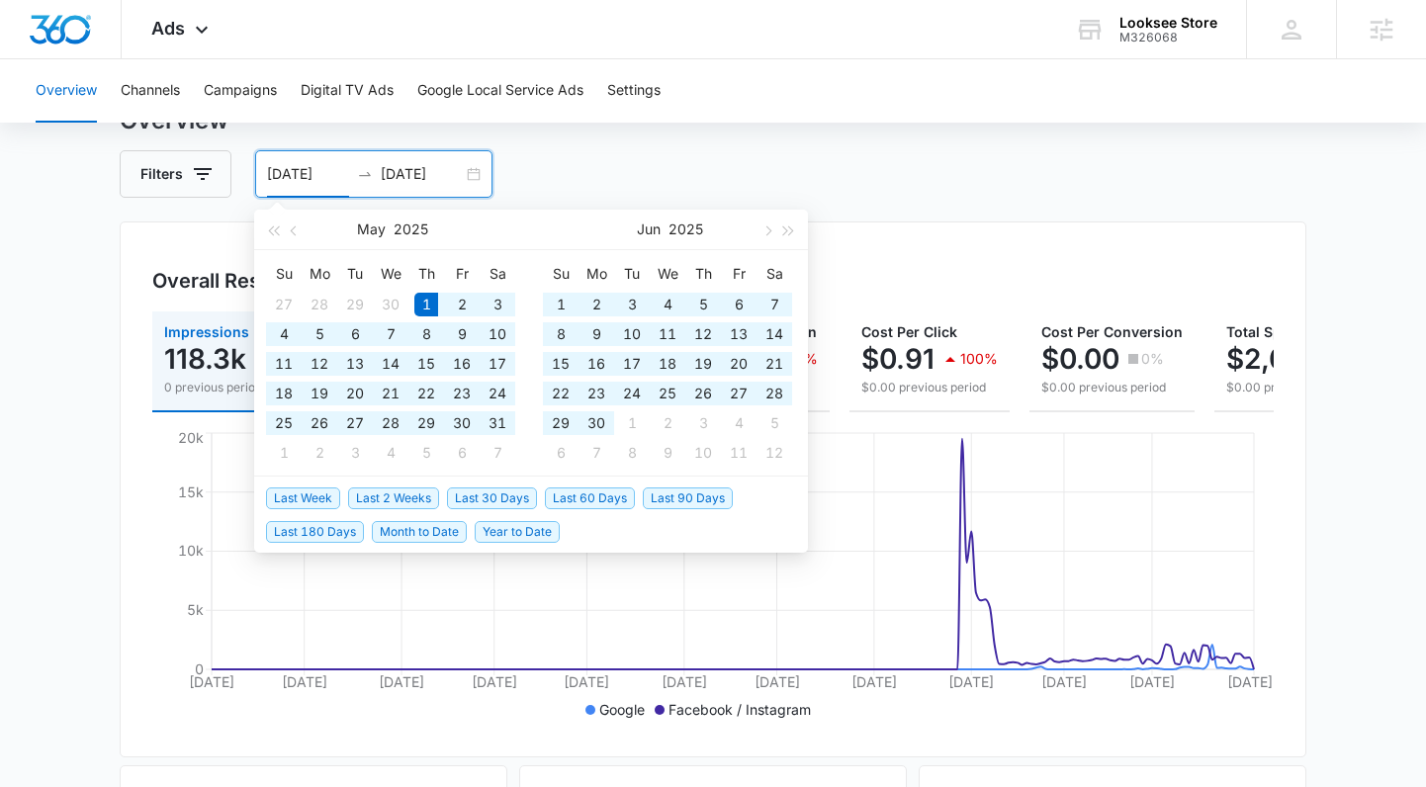
type input "[DATE]"
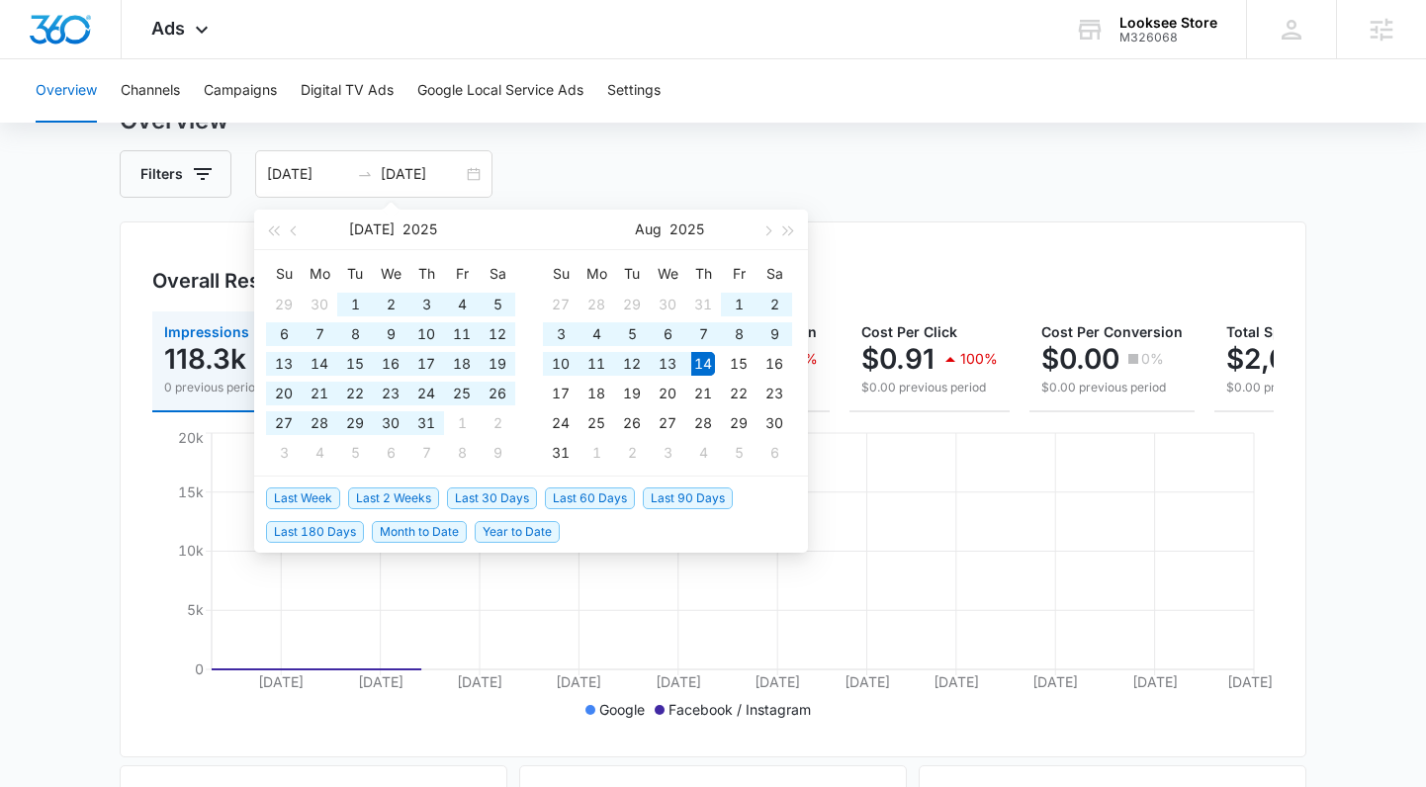
click at [640, 181] on div "Filters 05/01/2025 08/14/2025" at bounding box center [713, 173] width 1186 height 47
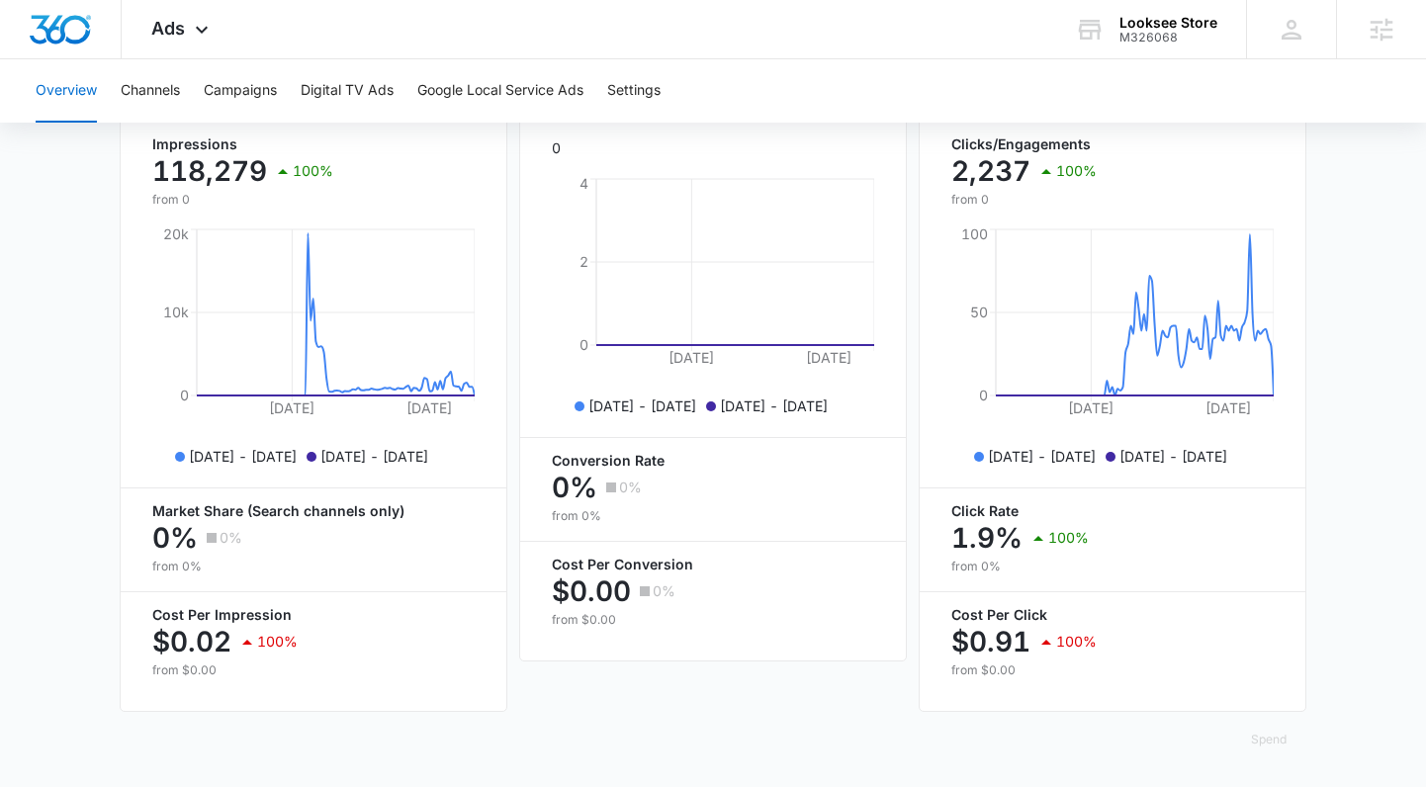
scroll to position [0, 0]
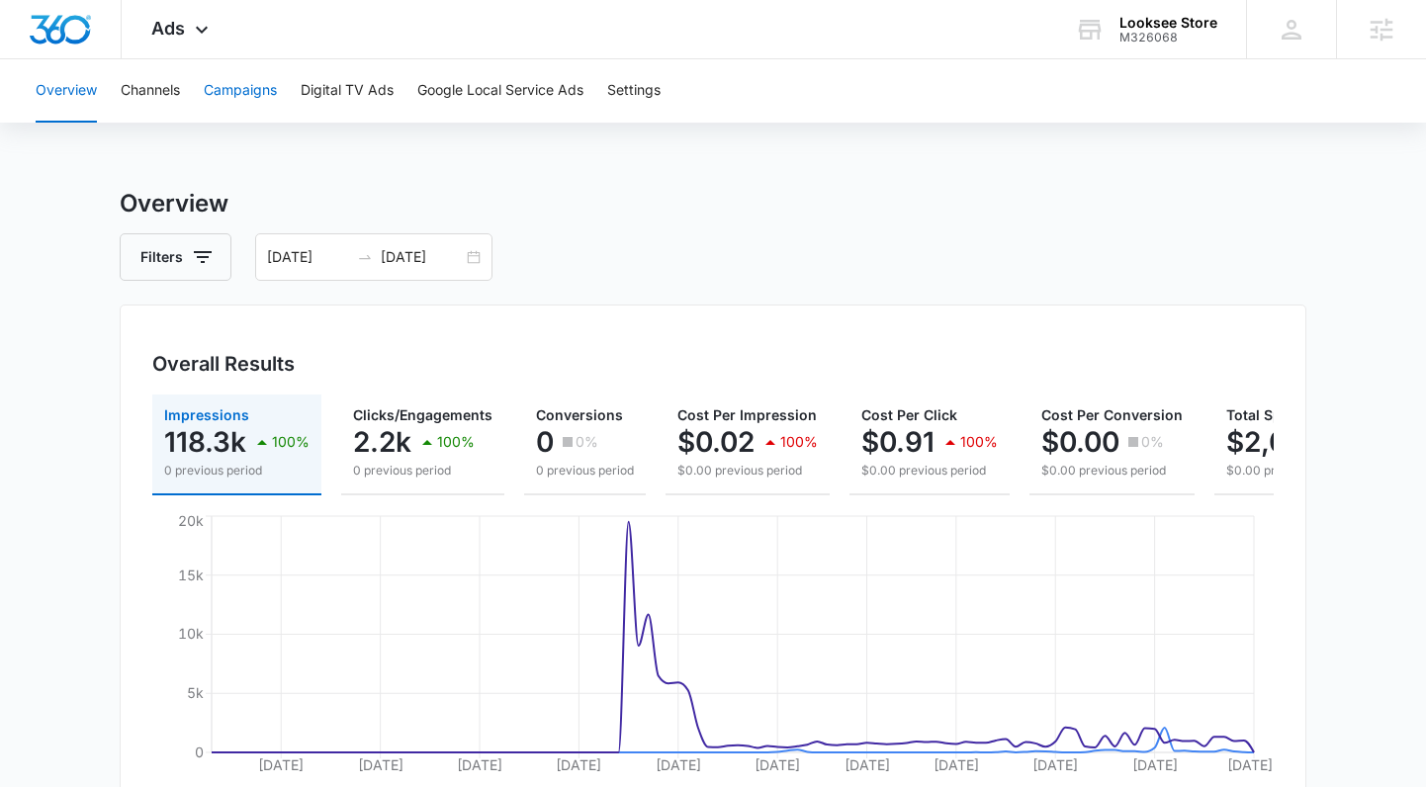
click at [219, 97] on button "Campaigns" at bounding box center [240, 90] width 73 height 63
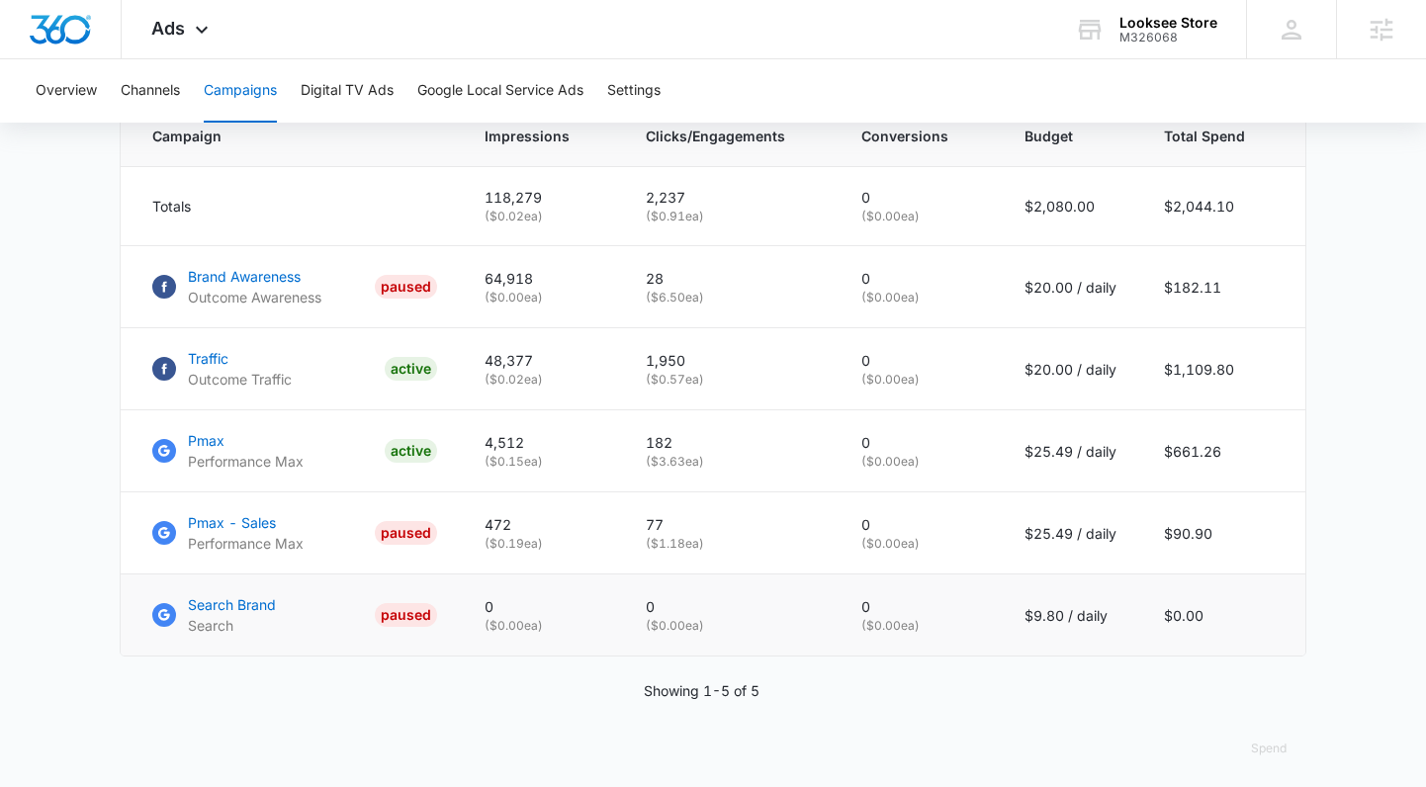
scroll to position [867, 0]
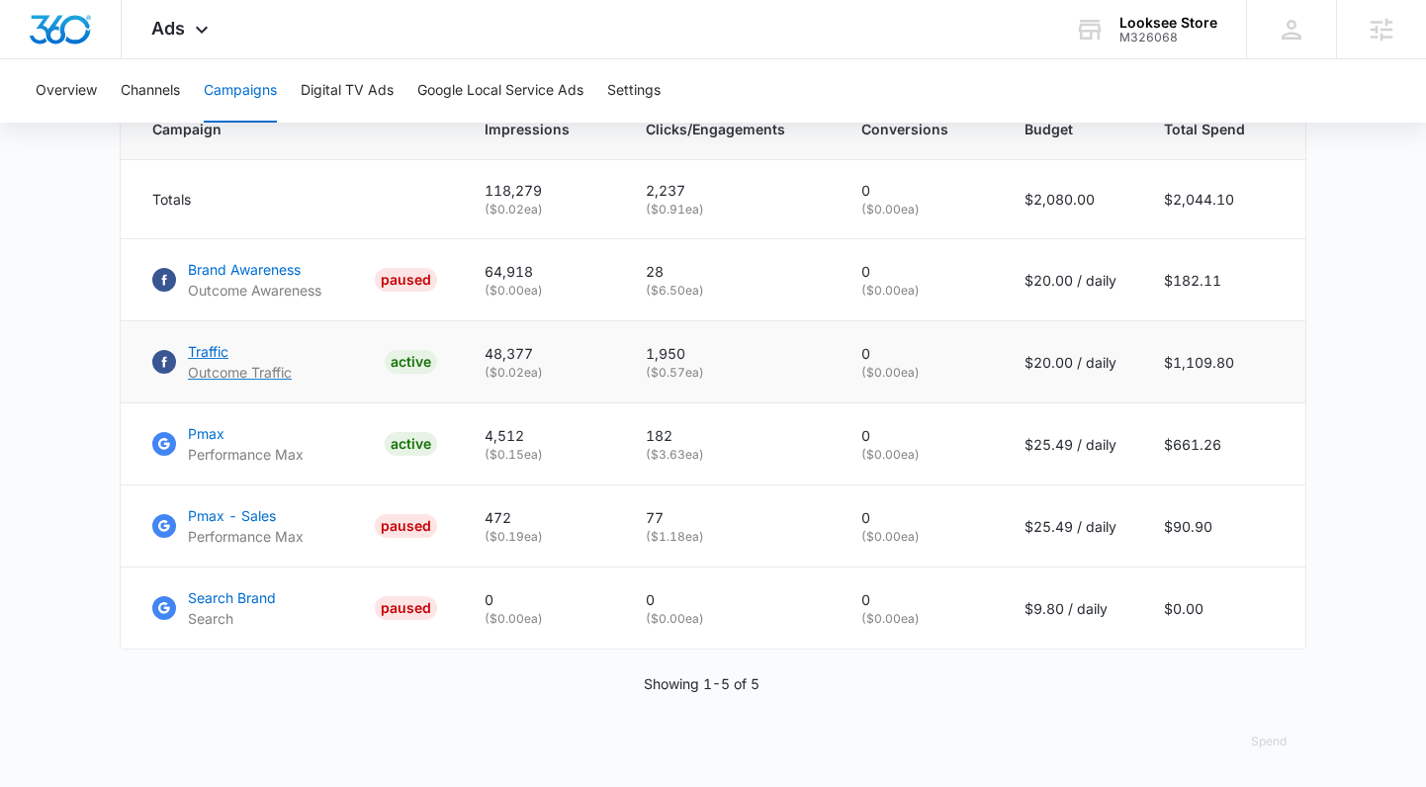
click at [225, 362] on p "Traffic" at bounding box center [240, 351] width 104 height 21
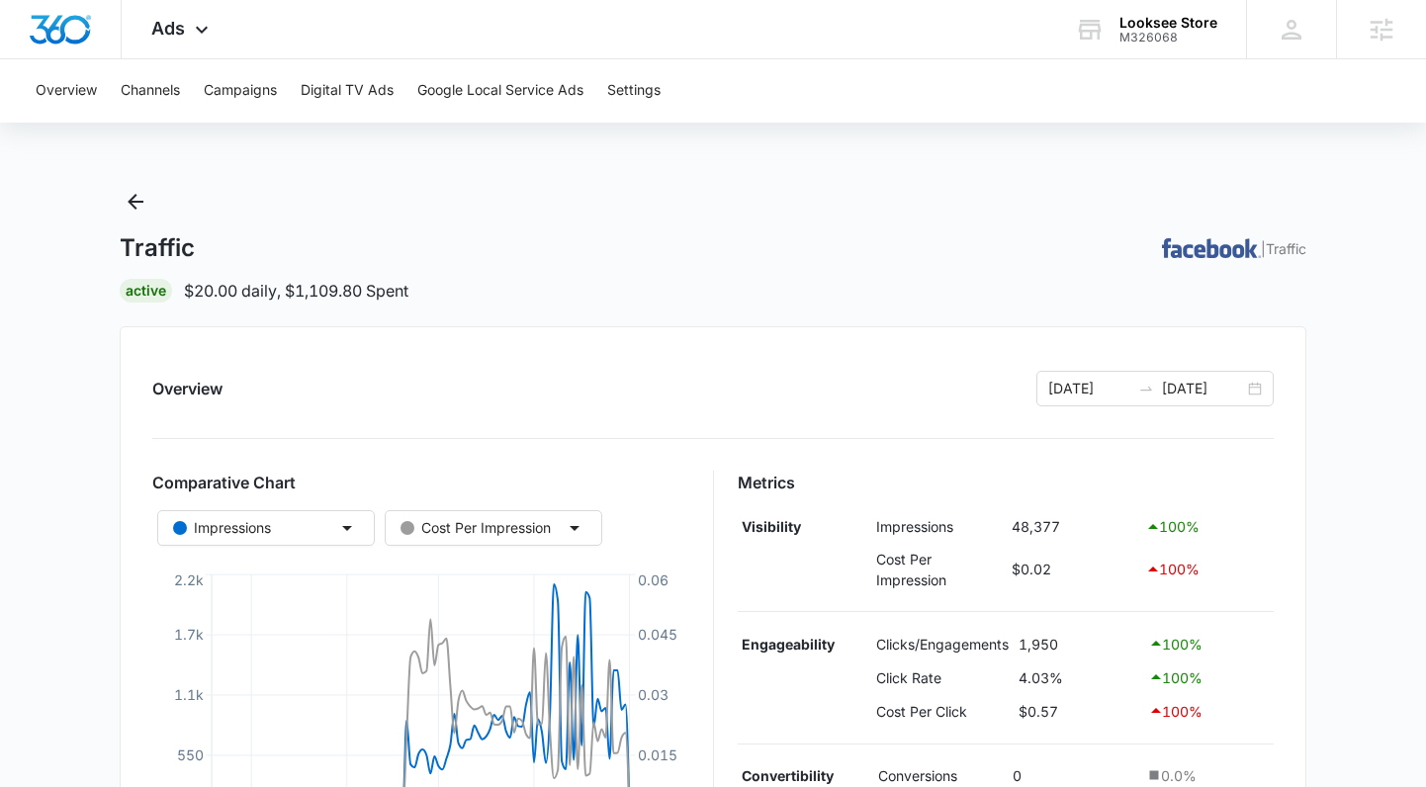
scroll to position [579, 0]
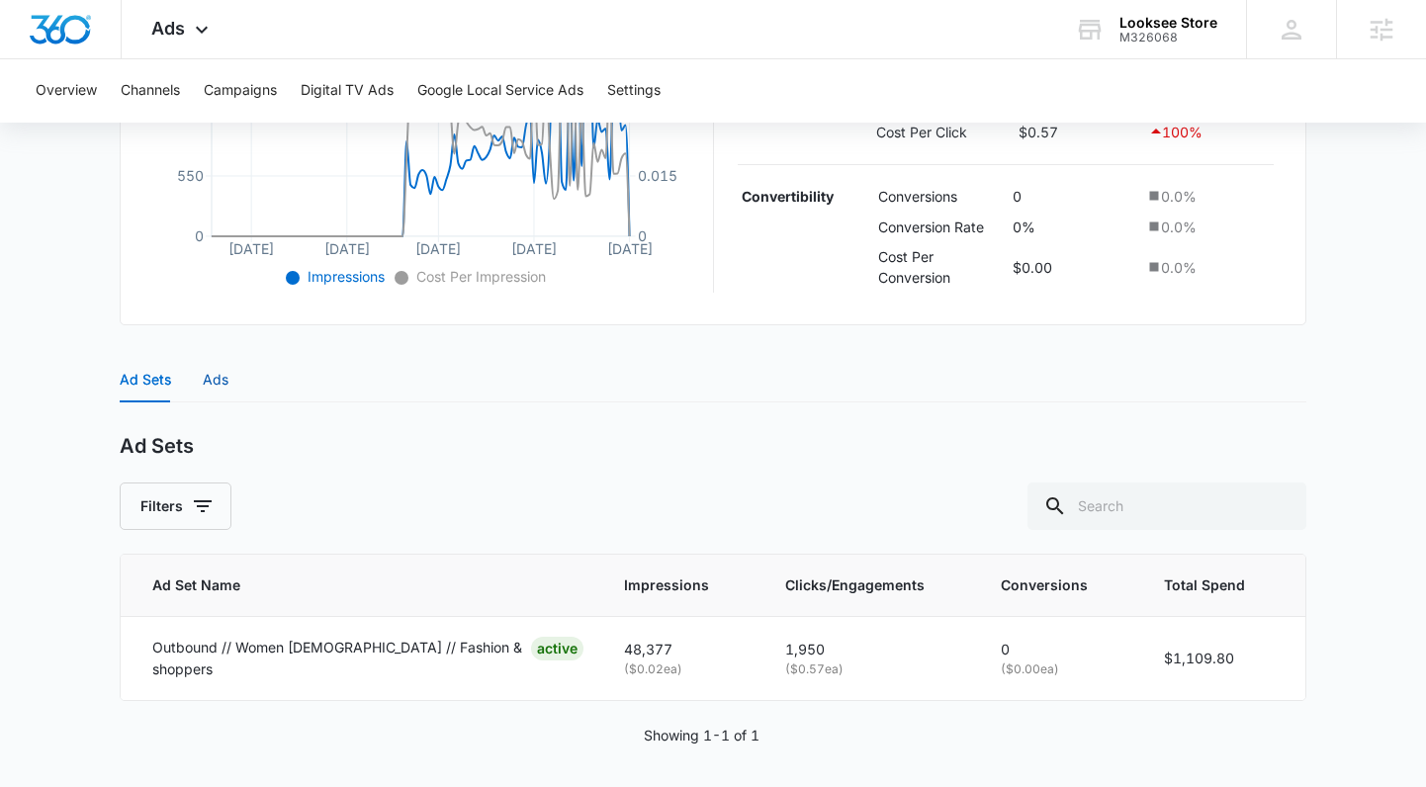
click at [212, 381] on div "Ads" at bounding box center [216, 380] width 26 height 22
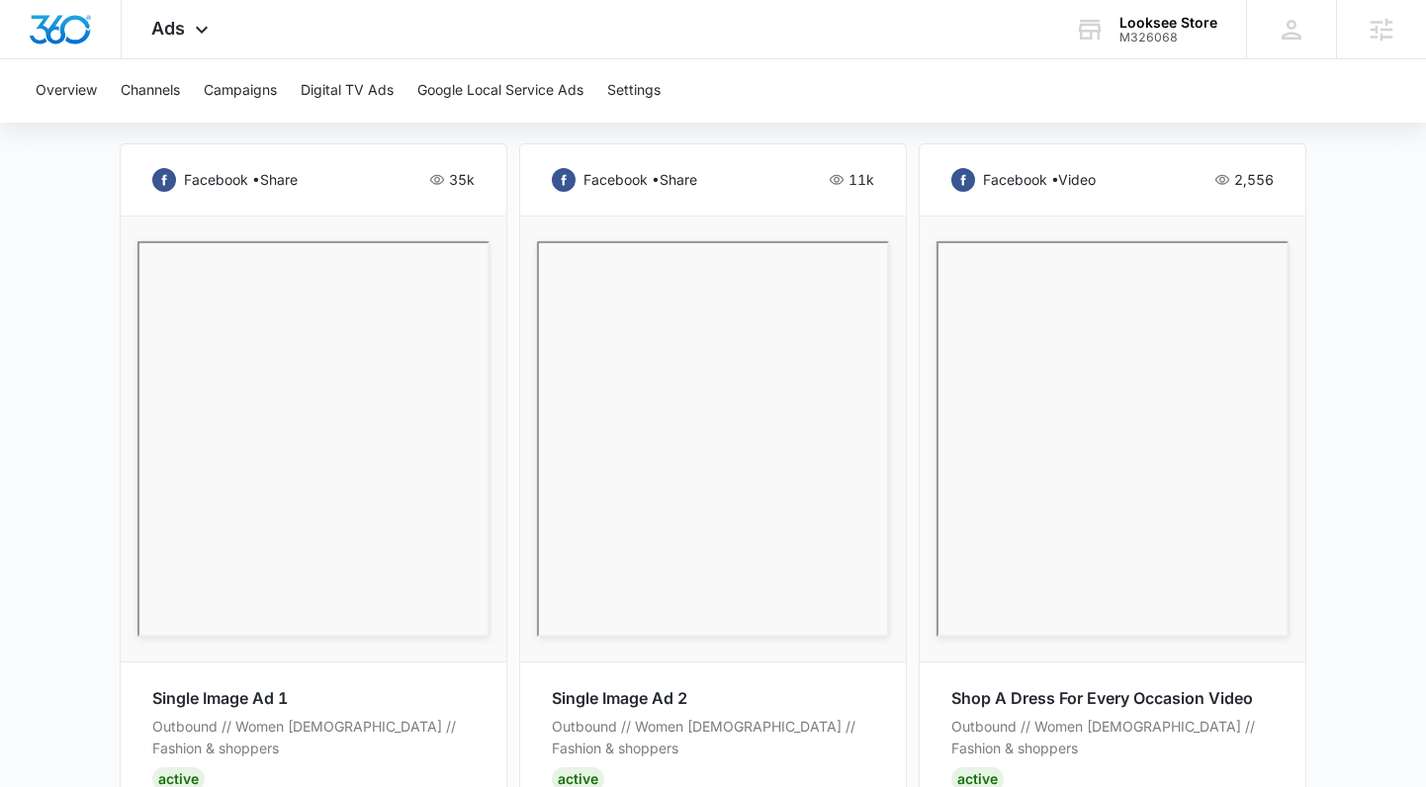
scroll to position [1051, 0]
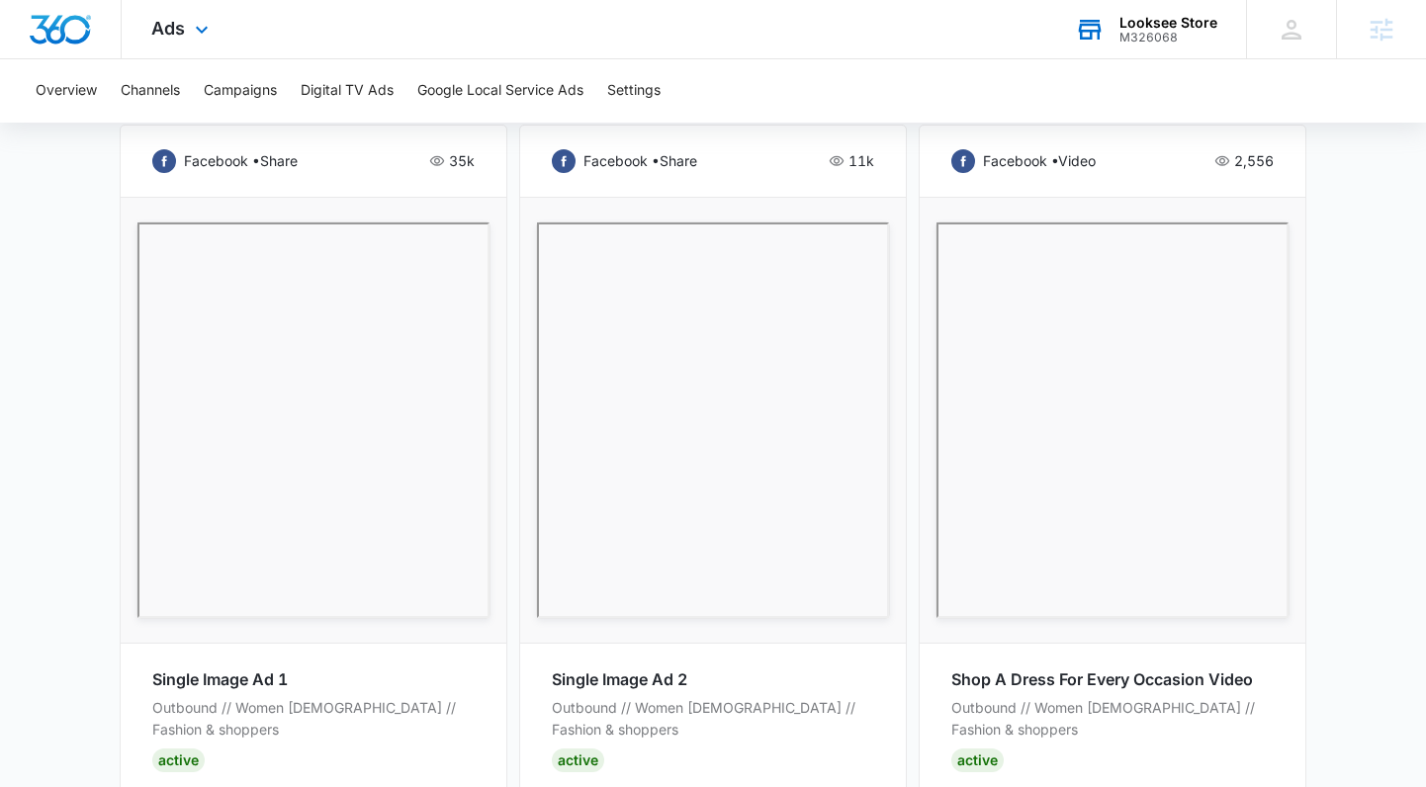
click at [1162, 36] on div "M326068" at bounding box center [1168, 38] width 98 height 14
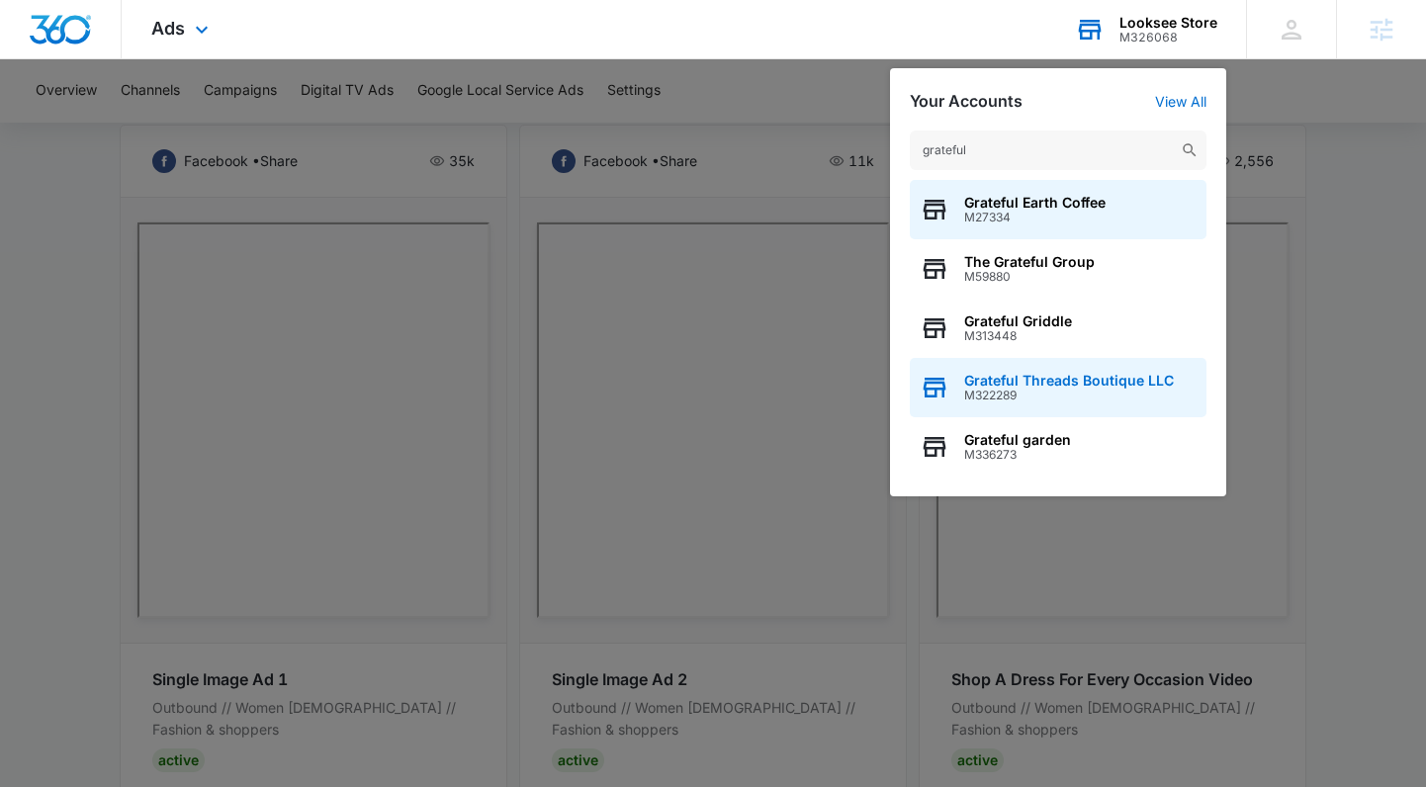
type input "grateful"
click at [1065, 399] on span "M322289" at bounding box center [1069, 396] width 210 height 14
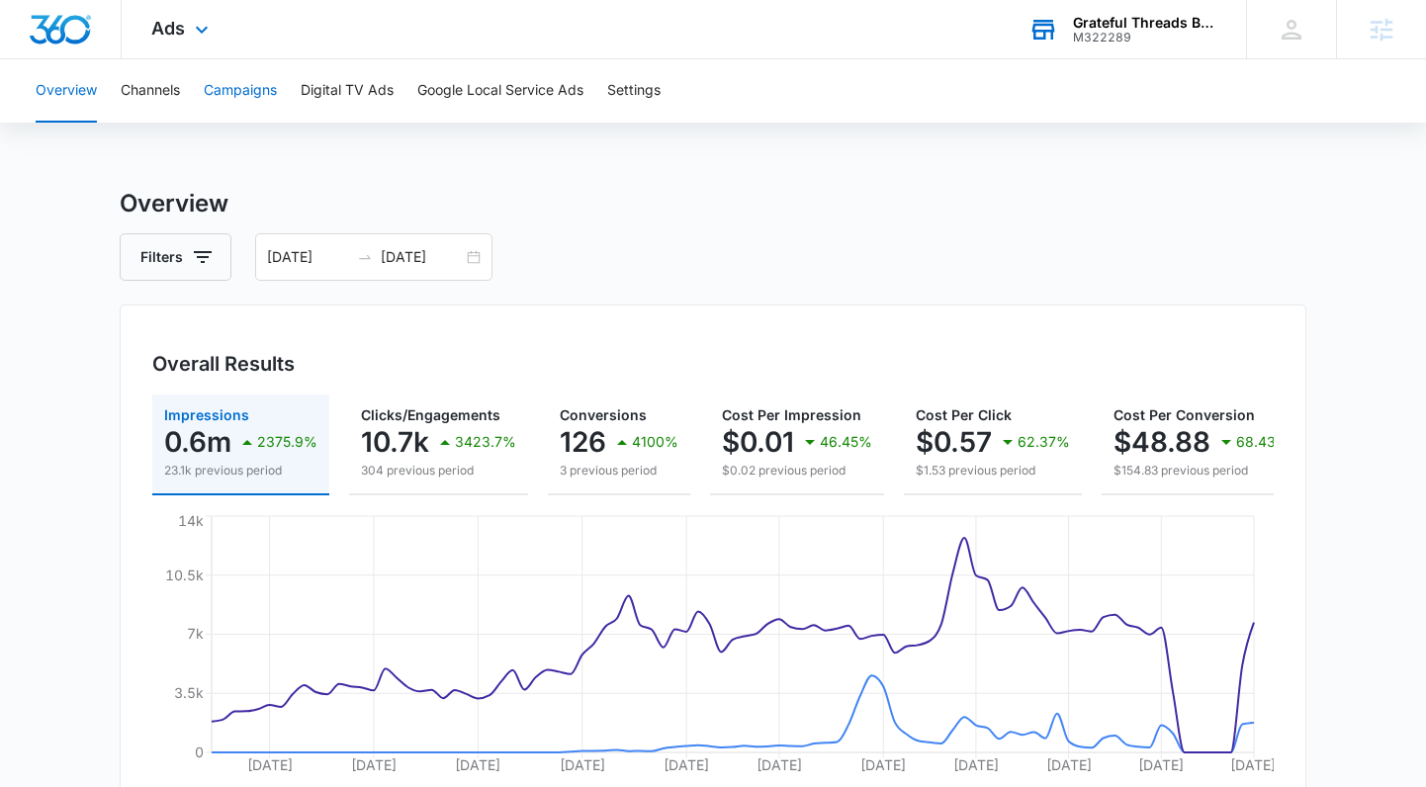
click at [233, 80] on button "Campaigns" at bounding box center [240, 90] width 73 height 63
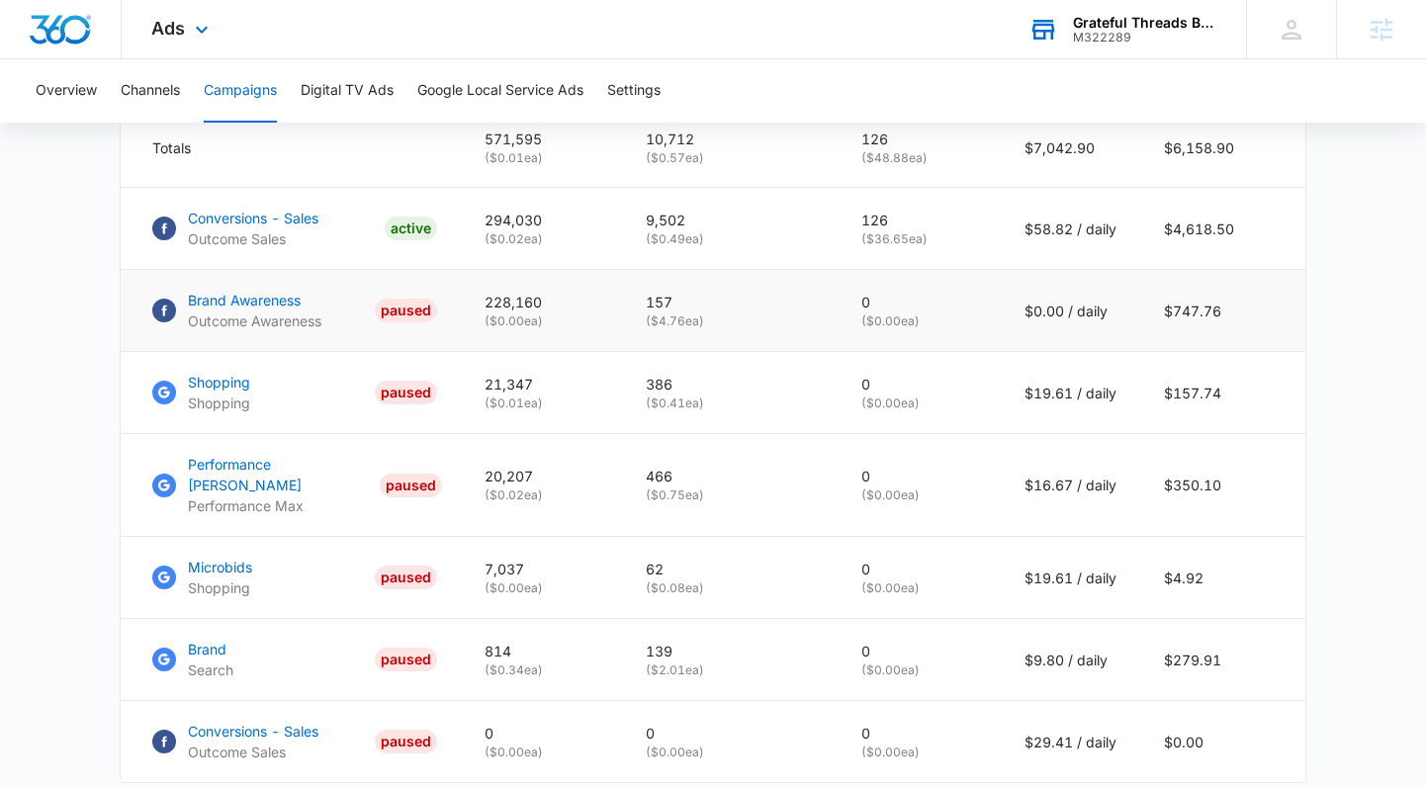
scroll to position [907, 0]
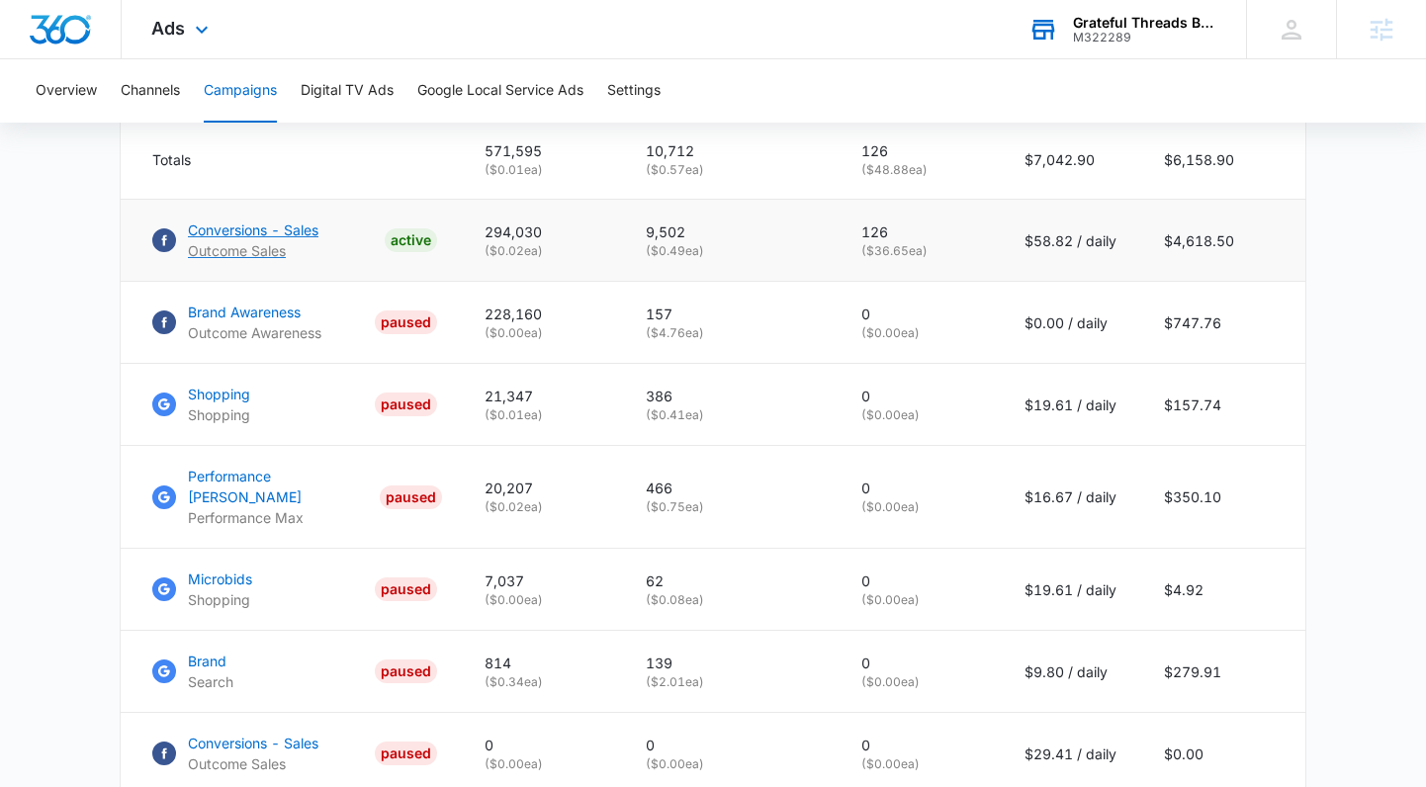
click at [235, 240] on p "Conversions - Sales" at bounding box center [253, 229] width 131 height 21
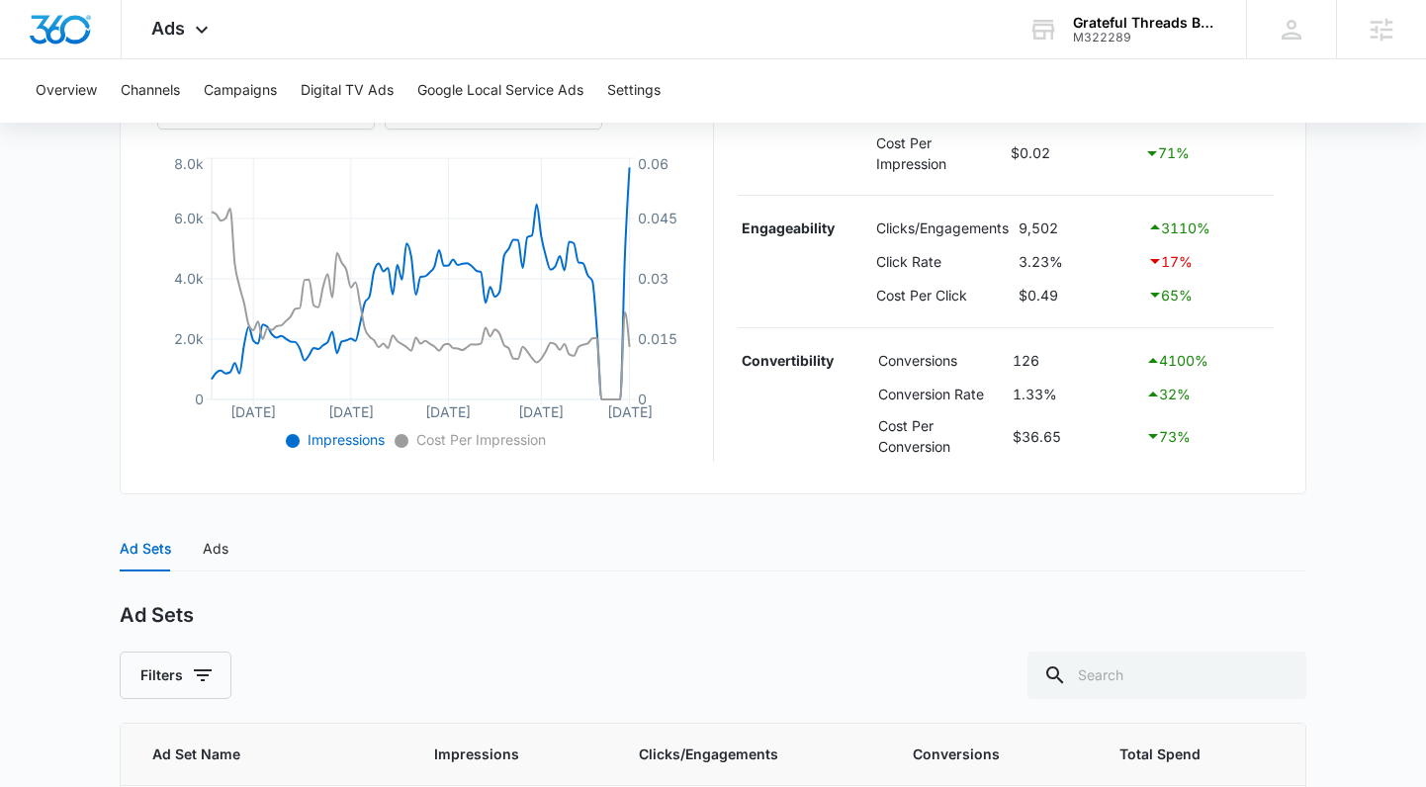
scroll to position [670, 0]
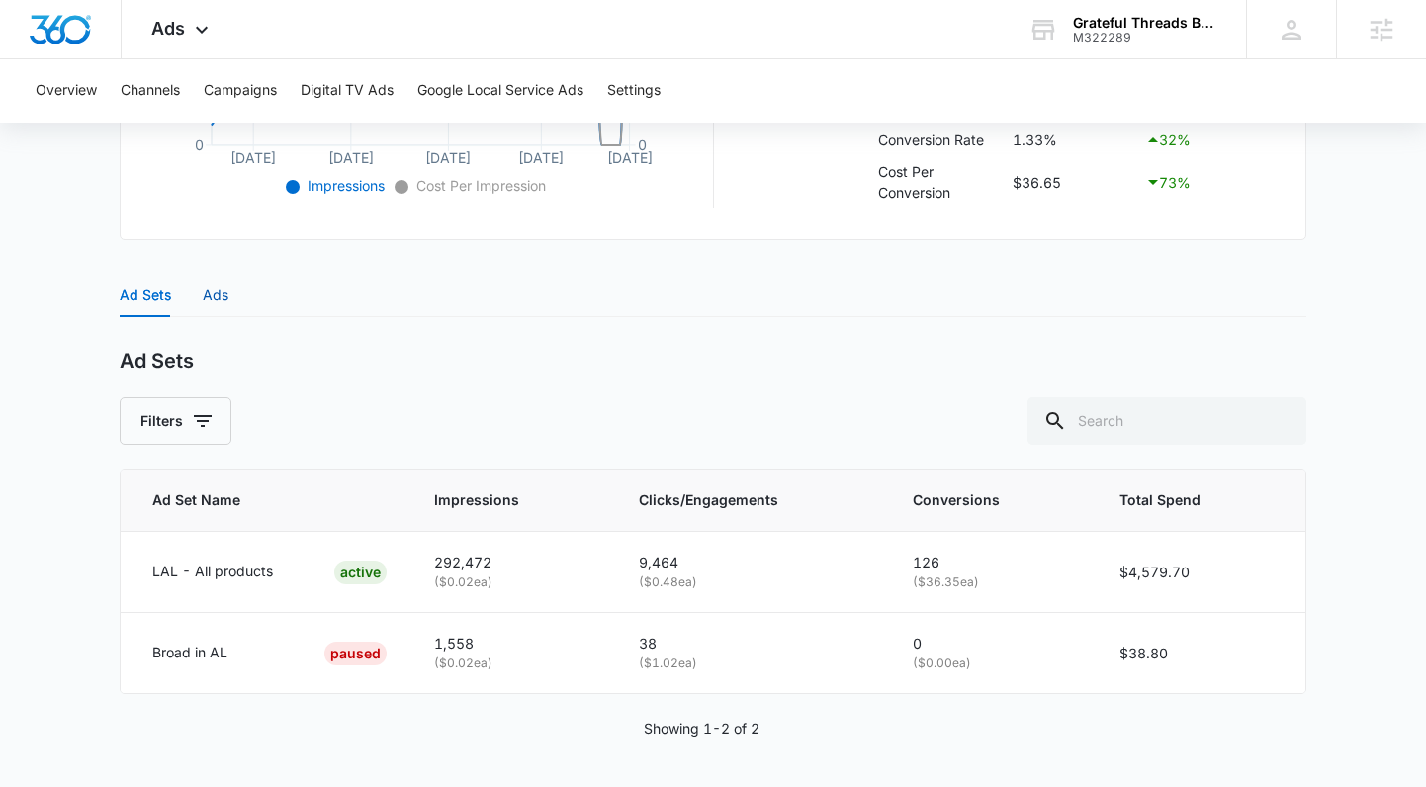
click at [216, 297] on div "Ads" at bounding box center [216, 295] width 26 height 22
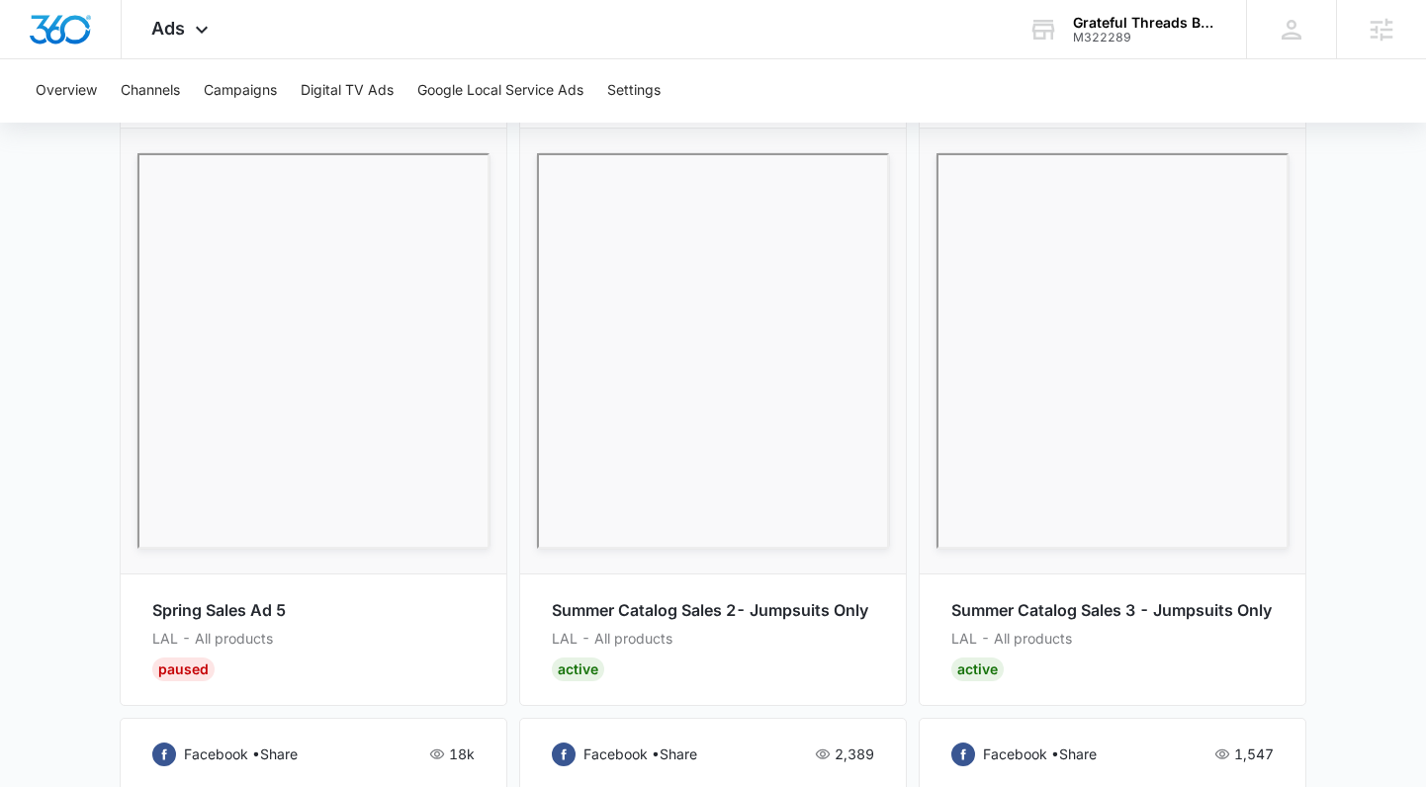
scroll to position [893, 0]
